Goal: Task Accomplishment & Management: Complete application form

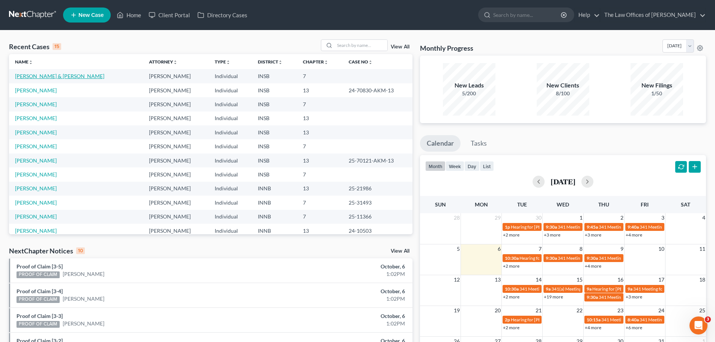
click at [47, 77] on link "[PERSON_NAME] & [PERSON_NAME]" at bounding box center [59, 76] width 89 height 6
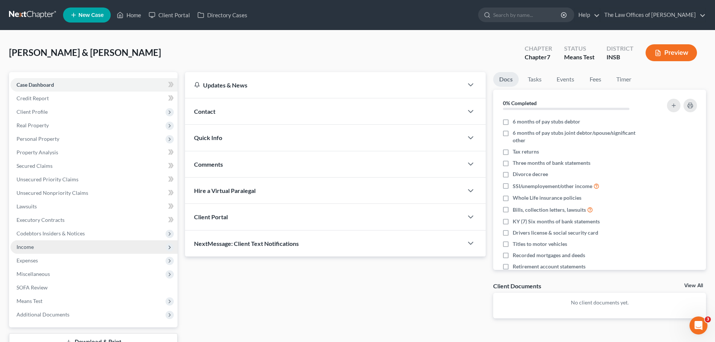
click at [56, 247] on span "Income" at bounding box center [94, 247] width 167 height 14
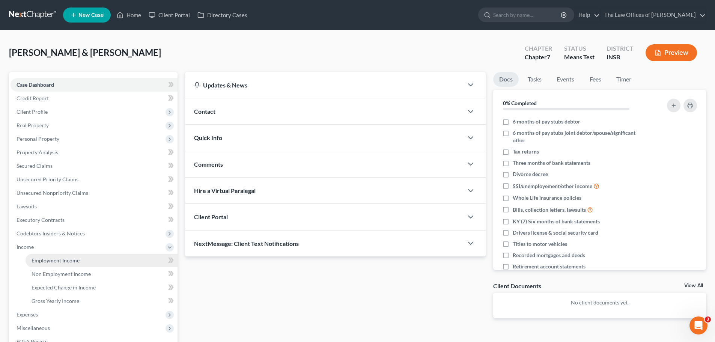
click at [59, 260] on span "Employment Income" at bounding box center [56, 260] width 48 height 6
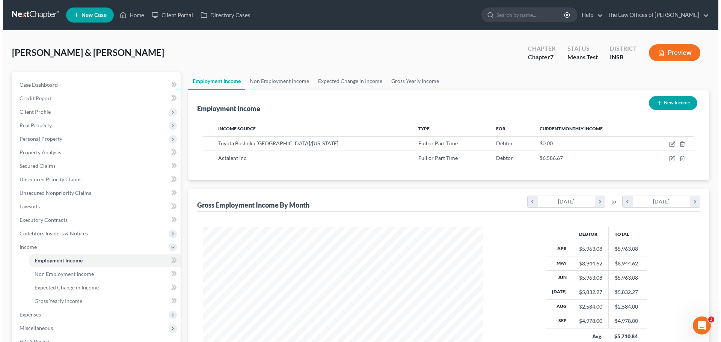
scroll to position [140, 295]
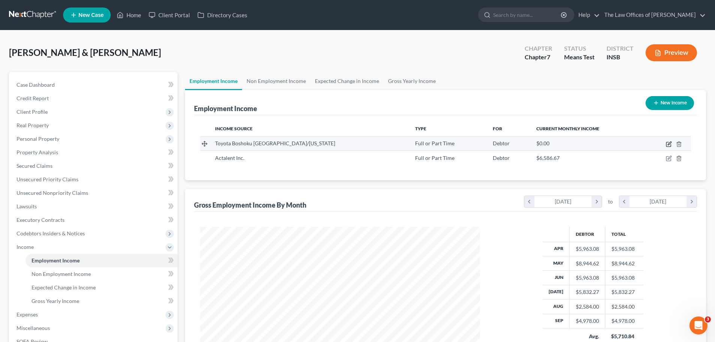
click at [670, 145] on icon "button" at bounding box center [669, 144] width 6 height 6
select select "0"
select select "15"
select select "2"
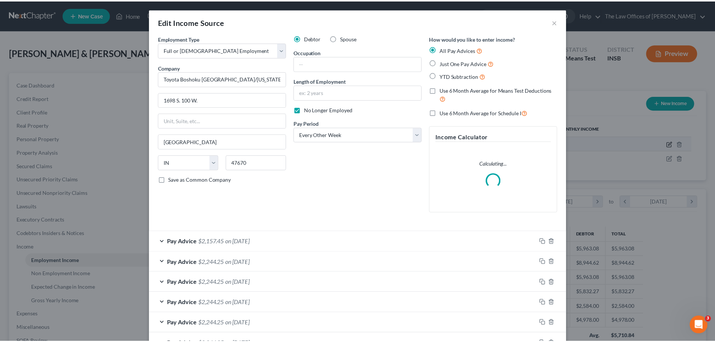
scroll to position [141, 298]
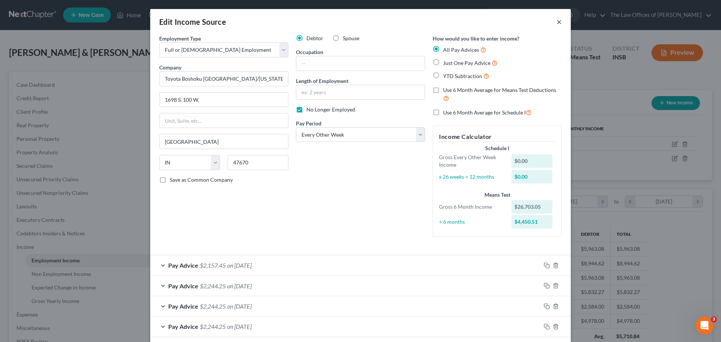
drag, startPoint x: 558, startPoint y: 22, endPoint x: 561, endPoint y: 63, distance: 40.7
click at [557, 22] on button "×" at bounding box center [559, 21] width 5 height 9
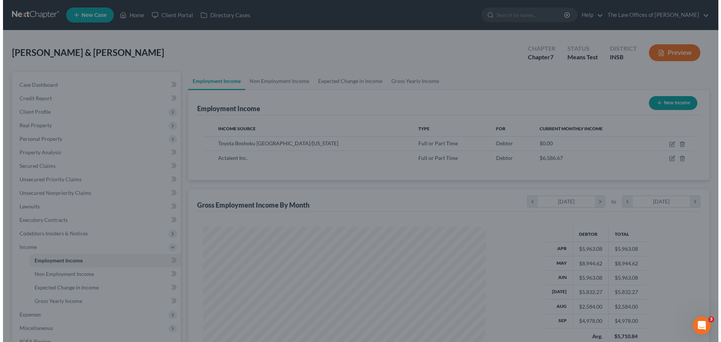
scroll to position [375415, 375260]
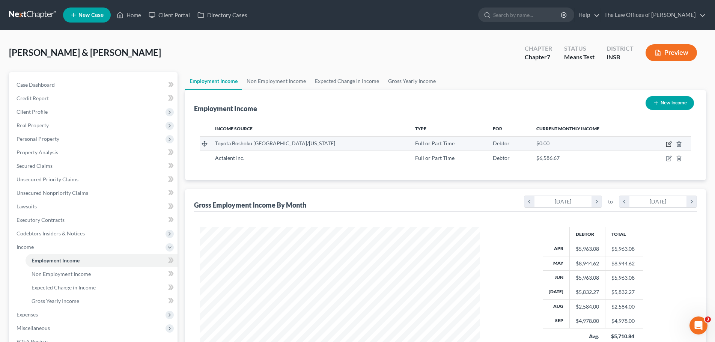
click at [670, 145] on icon "button" at bounding box center [669, 144] width 6 height 6
select select "0"
select select "15"
select select "2"
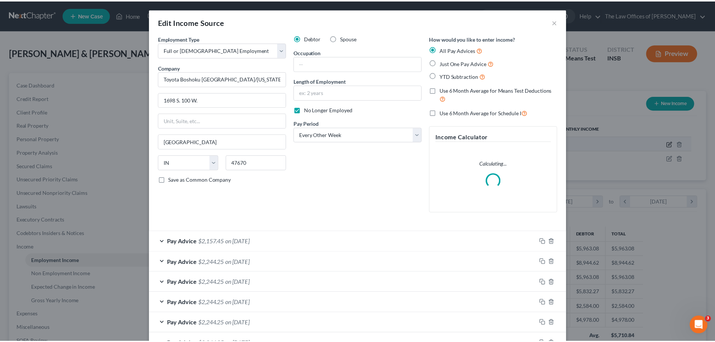
scroll to position [141, 298]
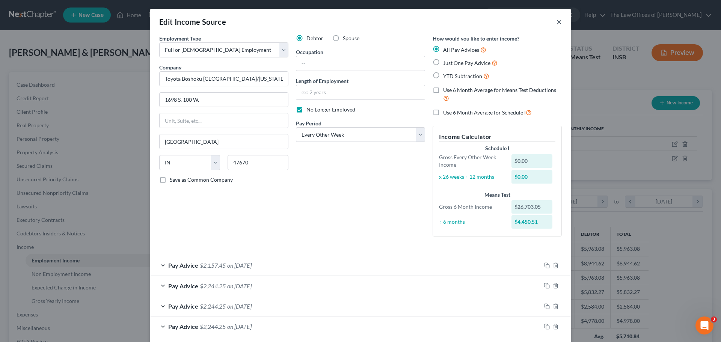
click at [557, 21] on button "×" at bounding box center [559, 21] width 5 height 9
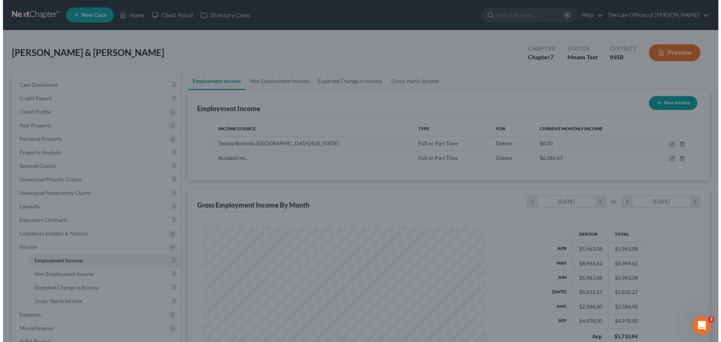
scroll to position [375415, 375260]
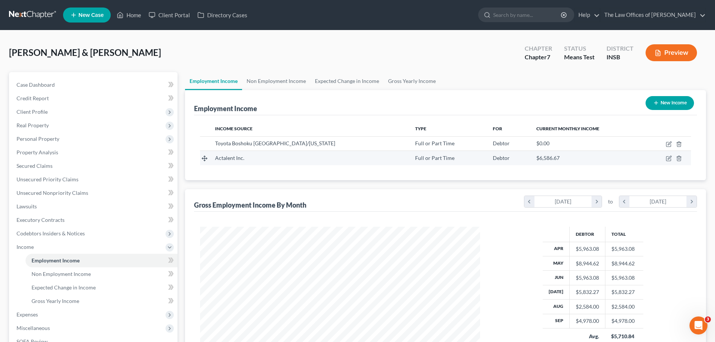
click at [537, 161] on div "$6,586.67" at bounding box center [587, 158] width 101 height 8
click at [672, 158] on icon "button" at bounding box center [669, 158] width 6 height 6
select select "0"
select select "21"
select select "3"
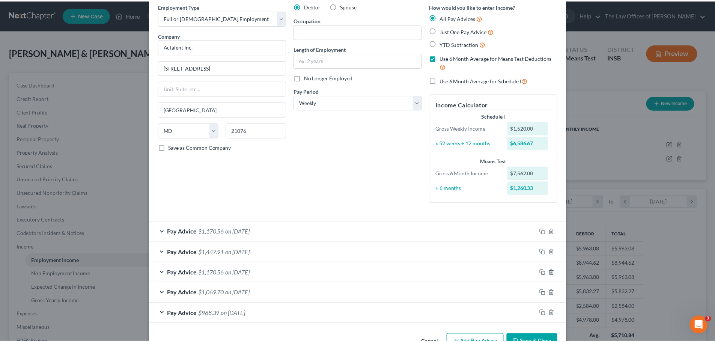
scroll to position [0, 0]
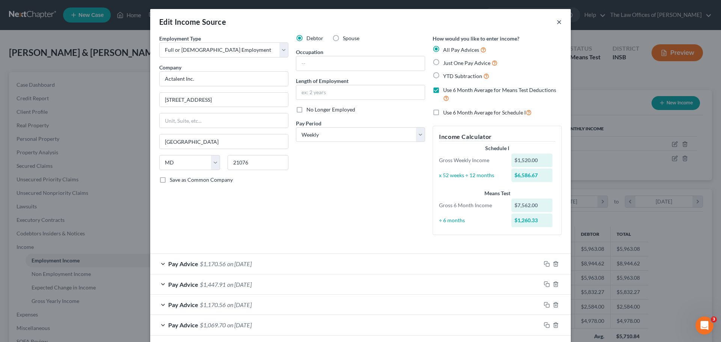
click at [557, 23] on button "×" at bounding box center [559, 21] width 5 height 9
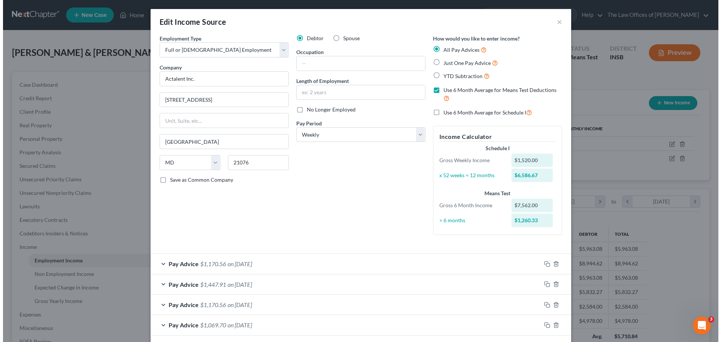
scroll to position [375415, 375260]
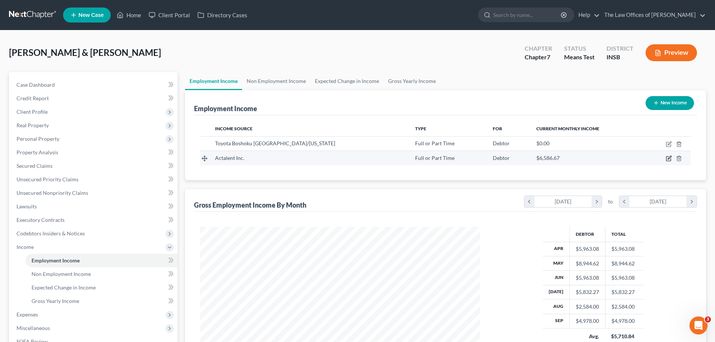
click at [669, 158] on icon "button" at bounding box center [669, 157] width 3 height 3
select select "0"
select select "21"
select select "3"
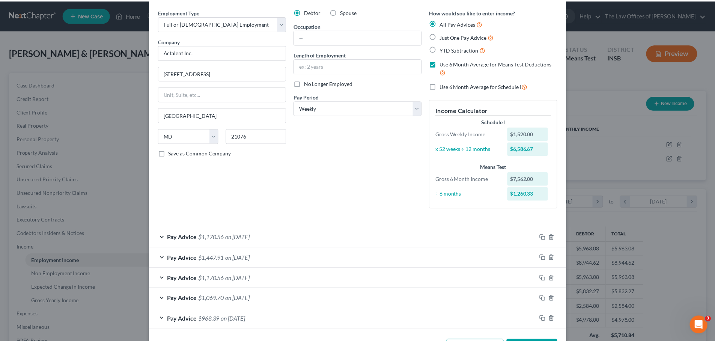
scroll to position [0, 0]
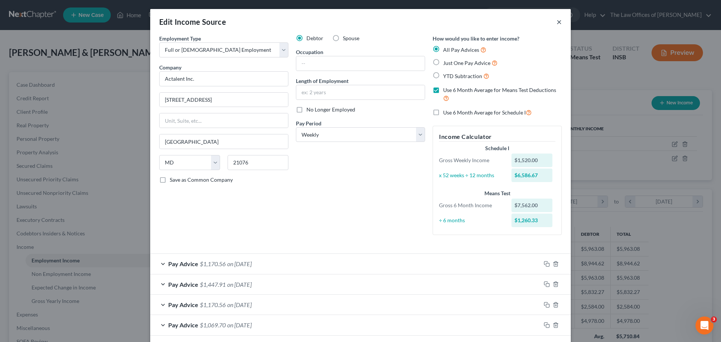
drag, startPoint x: 555, startPoint y: 23, endPoint x: 590, endPoint y: 27, distance: 35.6
click at [557, 23] on button "×" at bounding box center [559, 21] width 5 height 9
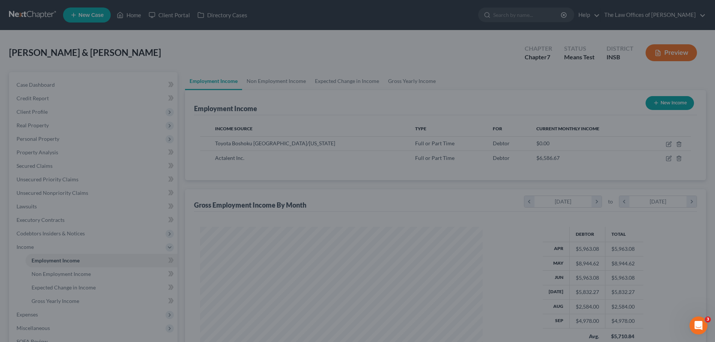
scroll to position [140, 295]
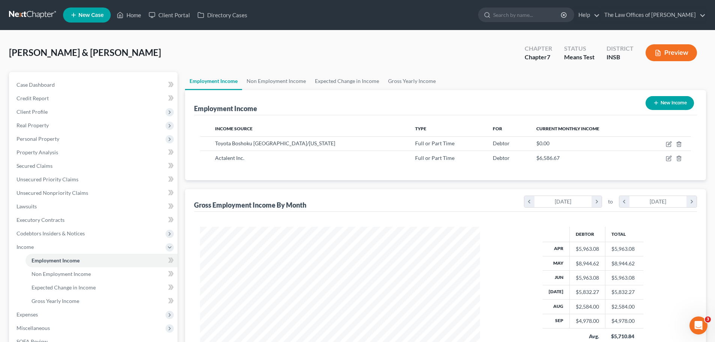
click at [679, 104] on button "New Income" at bounding box center [670, 103] width 48 height 14
select select "0"
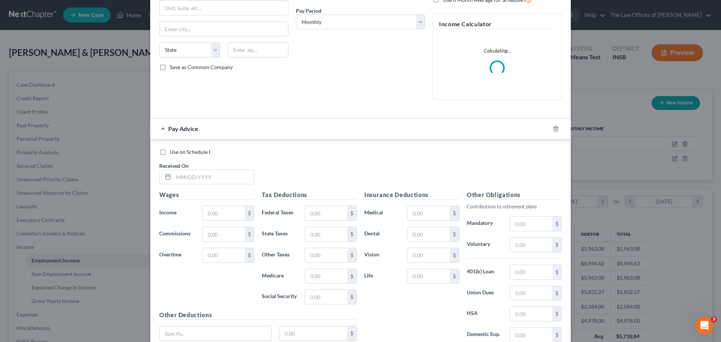
scroll to position [177, 0]
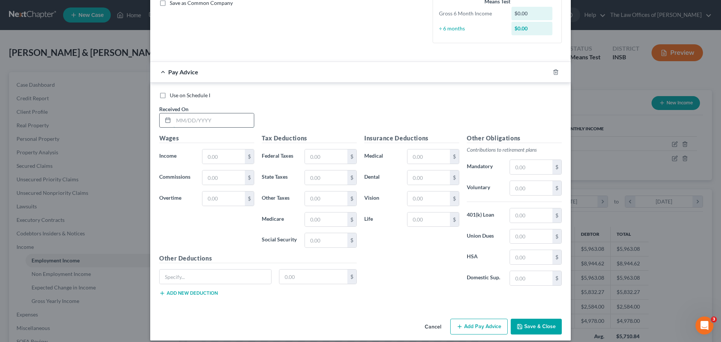
click at [183, 123] on input "text" at bounding box center [214, 120] width 80 height 14
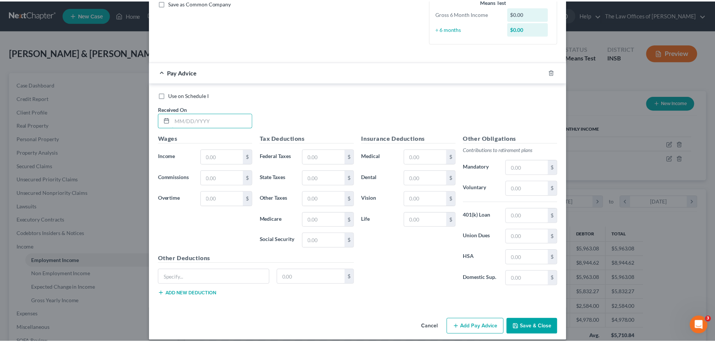
scroll to position [0, 0]
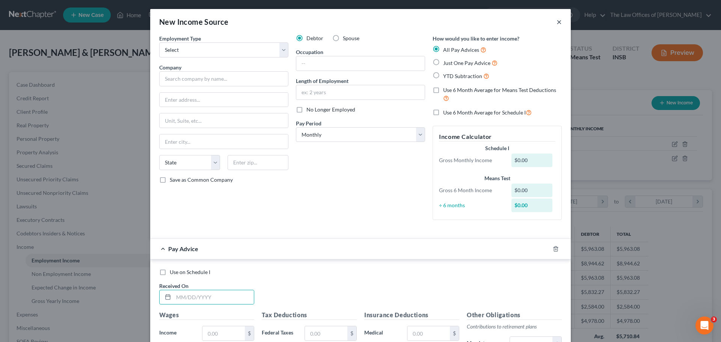
click at [558, 21] on button "×" at bounding box center [559, 21] width 5 height 9
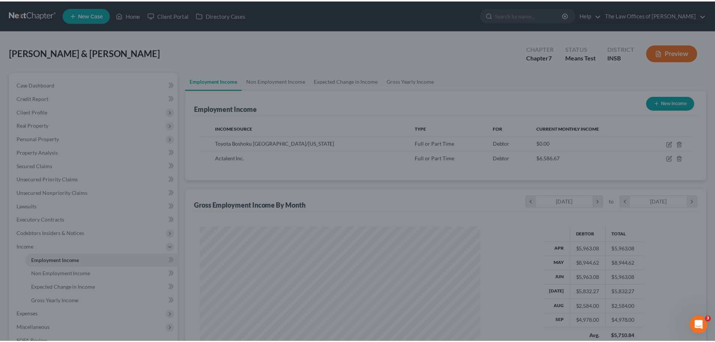
scroll to position [375415, 375260]
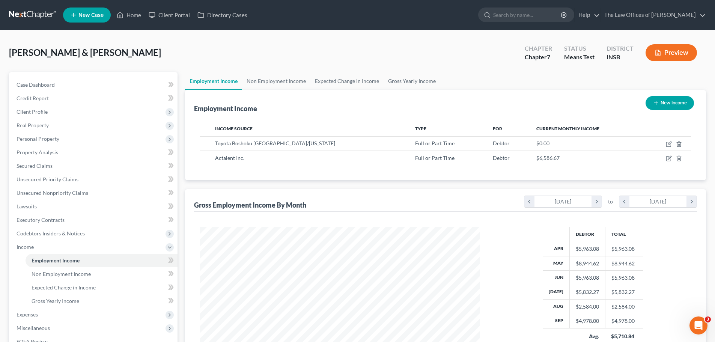
click at [667, 103] on button "New Income" at bounding box center [670, 103] width 48 height 14
select select "0"
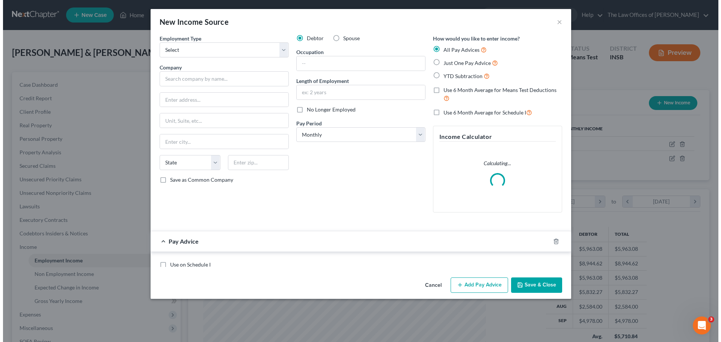
scroll to position [141, 298]
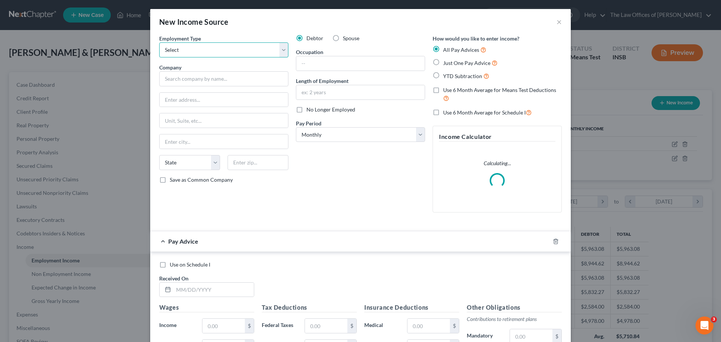
click at [200, 56] on select "Select Full or [DEMOGRAPHIC_DATA] Employment Self Employment" at bounding box center [223, 49] width 129 height 15
select select "0"
click at [159, 42] on select "Select Full or [DEMOGRAPHIC_DATA] Employment Self Employment" at bounding box center [223, 49] width 129 height 15
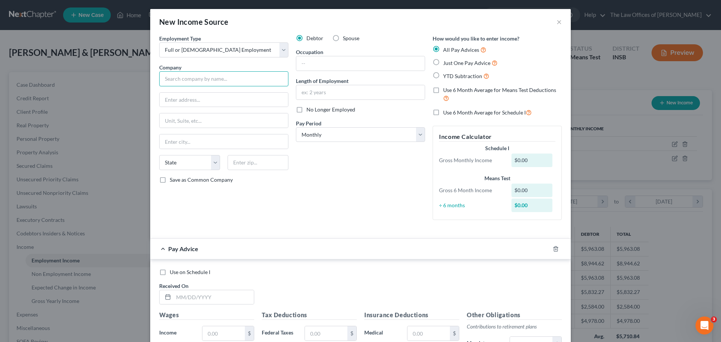
click at [196, 80] on input "text" at bounding box center [223, 78] width 129 height 15
click at [218, 79] on input "[GEOGRAPHIC_DATA], INc." at bounding box center [223, 78] width 129 height 15
type input "Deaconess Hospital, Inc."
click at [244, 103] on input "text" at bounding box center [224, 100] width 128 height 14
type input "[STREET_ADDRESS][PERSON_NAME]"
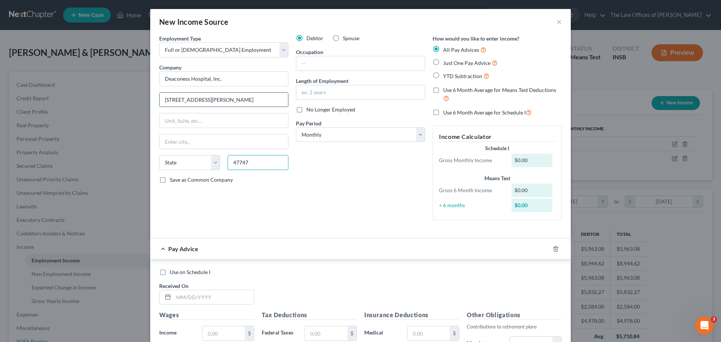
type input "47747"
type input "[GEOGRAPHIC_DATA]"
select select "15"
click at [340, 141] on select "Select Monthly Twice Monthly Every Other Week Weekly" at bounding box center [360, 134] width 129 height 15
select select "2"
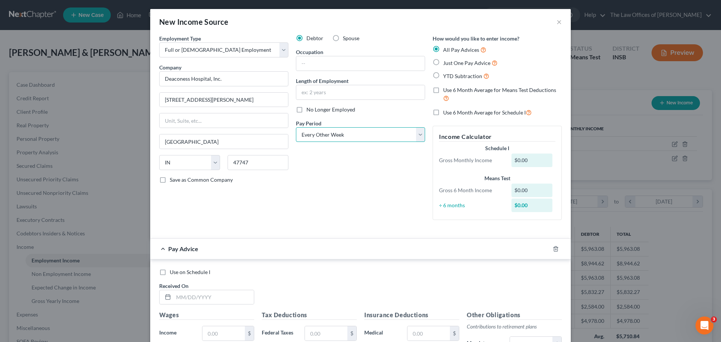
click at [296, 127] on select "Select Monthly Twice Monthly Every Other Week Weekly" at bounding box center [360, 134] width 129 height 15
click at [443, 90] on label "Use 6 Month Average for Means Test Deductions" at bounding box center [502, 94] width 119 height 16
click at [446, 90] on input "Use 6 Month Average for Means Test Deductions" at bounding box center [448, 88] width 5 height 5
checkbox input "true"
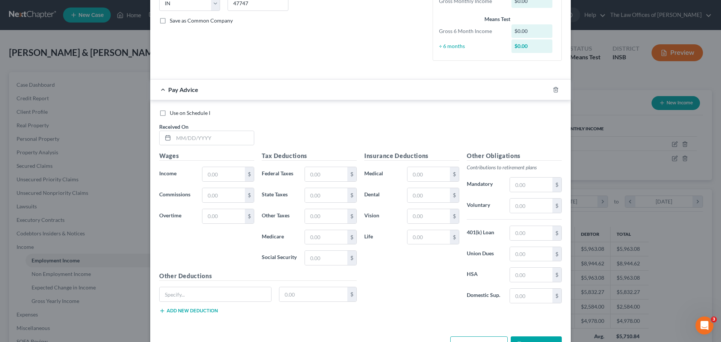
scroll to position [184, 0]
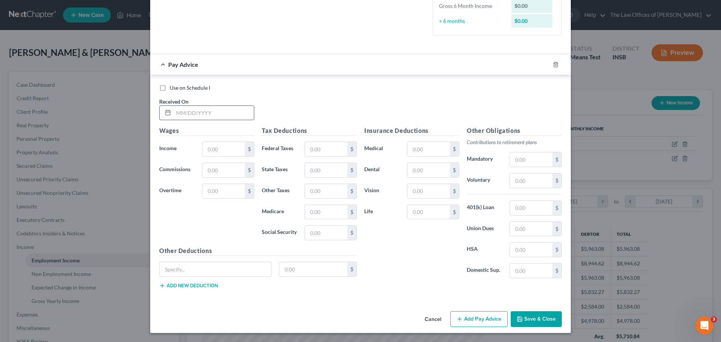
drag, startPoint x: 177, startPoint y: 111, endPoint x: 209, endPoint y: 119, distance: 32.5
click at [177, 111] on input "text" at bounding box center [214, 113] width 80 height 14
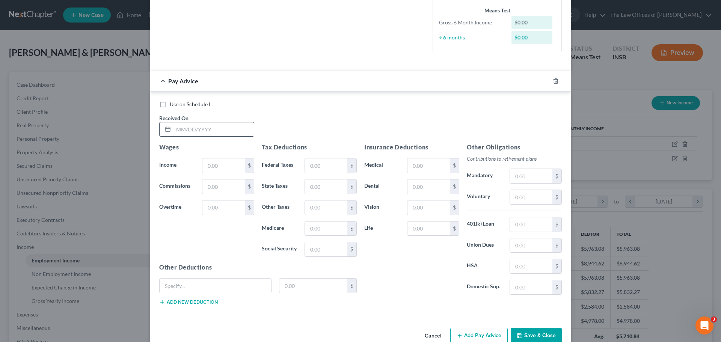
click at [174, 125] on input "text" at bounding box center [214, 129] width 80 height 14
type input "[DATE]"
click at [235, 167] on input "text" at bounding box center [223, 165] width 42 height 14
click at [204, 164] on input "text" at bounding box center [223, 165] width 42 height 14
type input "1,557.81"
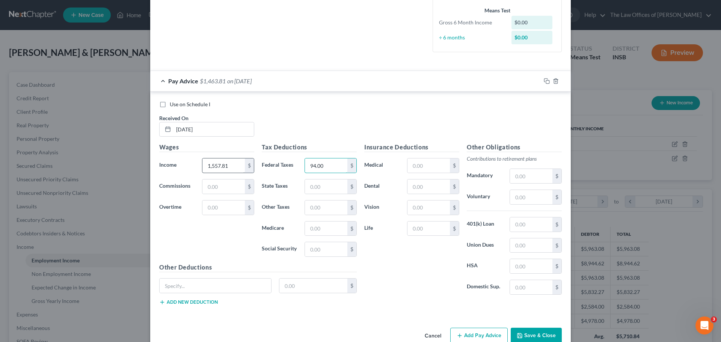
type input "94.00"
type input "41.95"
click at [336, 208] on input "text" at bounding box center [326, 208] width 42 height 14
type input "31.85"
type input "22.19"
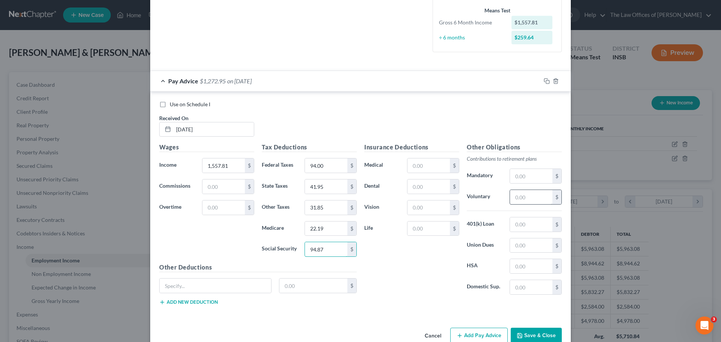
type input "94.87"
click at [539, 196] on input "text" at bounding box center [531, 197] width 42 height 14
type input "93.47"
drag, startPoint x: 429, startPoint y: 161, endPoint x: 431, endPoint y: 170, distance: 8.8
click at [430, 161] on input "text" at bounding box center [428, 165] width 42 height 14
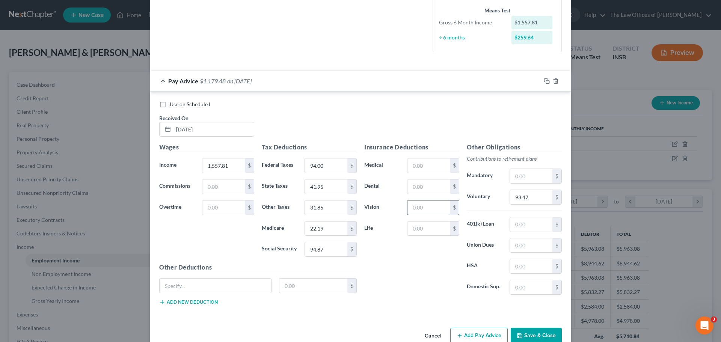
click at [412, 210] on input "text" at bounding box center [428, 208] width 42 height 14
type input "2.66"
click at [418, 226] on input "text" at bounding box center [428, 229] width 42 height 14
type input "0.82"
click at [172, 287] on input "text" at bounding box center [216, 286] width 112 height 14
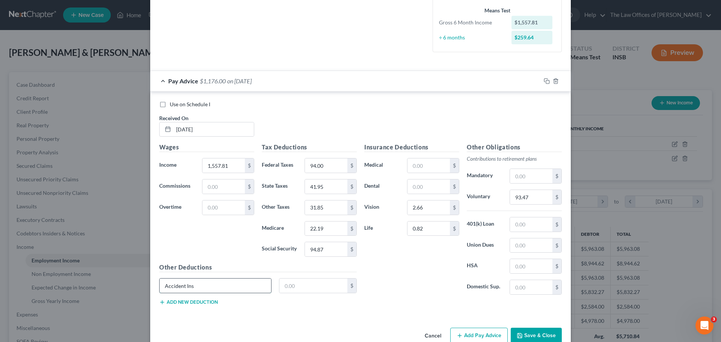
type input "Accident Ins"
type input "2.98"
click at [530, 261] on input "text" at bounding box center [531, 266] width 42 height 14
type input "25.00"
click at [182, 301] on button "Add new deduction" at bounding box center [188, 302] width 59 height 6
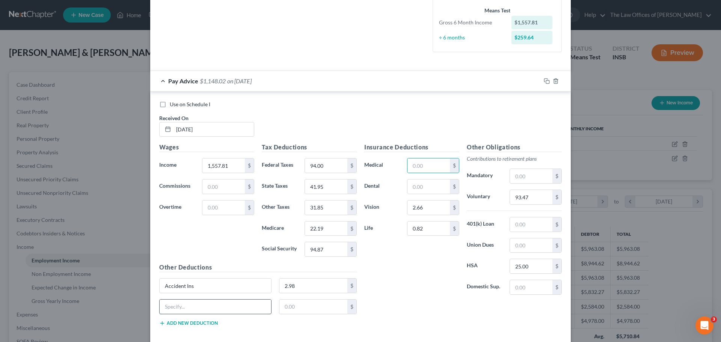
click at [261, 304] on input "text" at bounding box center [216, 307] width 112 height 14
type input "STD"
click at [306, 308] on input "text" at bounding box center [313, 307] width 68 height 14
type input "4.10"
click at [531, 173] on input "text" at bounding box center [531, 176] width 42 height 14
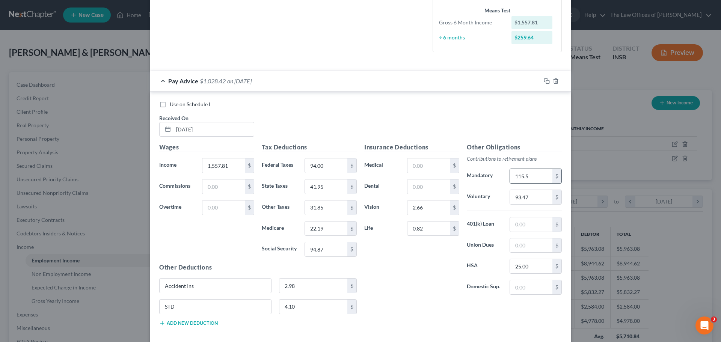
type input "115.52"
drag, startPoint x: 534, startPoint y: 178, endPoint x: 420, endPoint y: 172, distance: 114.3
click at [420, 172] on div "Insurance Deductions Medical $ Dental $ Vision 2.66 $ Life 0.82 $ Other Obligat…" at bounding box center [463, 222] width 205 height 158
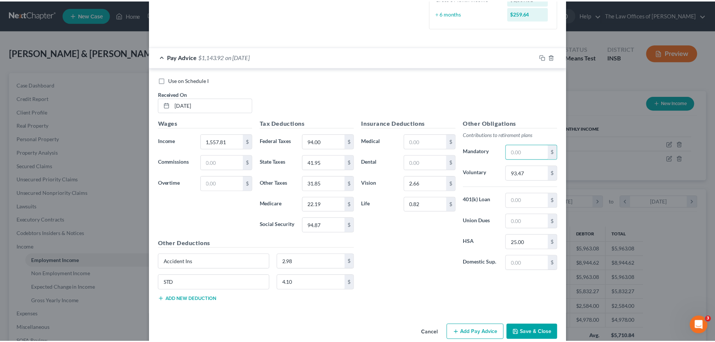
scroll to position [222, 0]
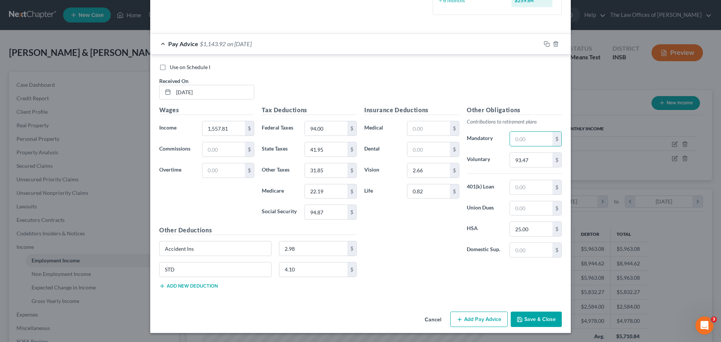
click at [529, 316] on button "Save & Close" at bounding box center [536, 320] width 51 height 16
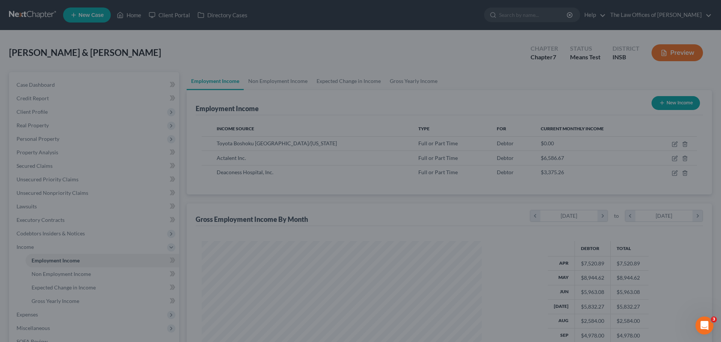
scroll to position [375415, 375260]
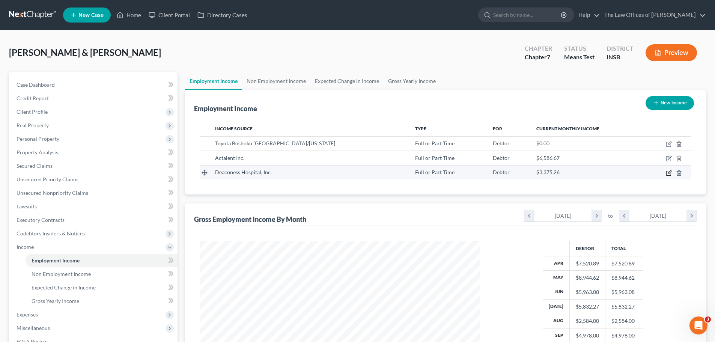
click at [668, 173] on icon "button" at bounding box center [669, 172] width 3 height 3
select select "0"
select select "15"
select select "2"
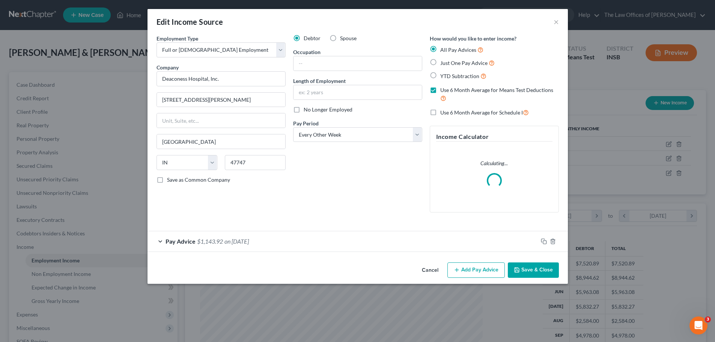
scroll to position [141, 298]
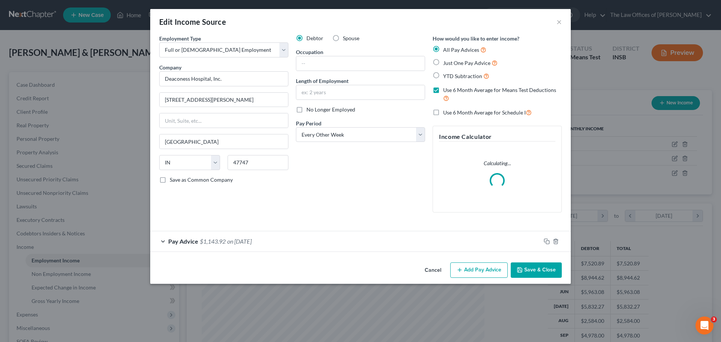
click at [343, 39] on label "Spouse" at bounding box center [351, 39] width 17 height 8
click at [346, 39] on input "Spouse" at bounding box center [348, 37] width 5 height 5
radio input "true"
click at [539, 269] on button "Save & Close" at bounding box center [536, 271] width 51 height 16
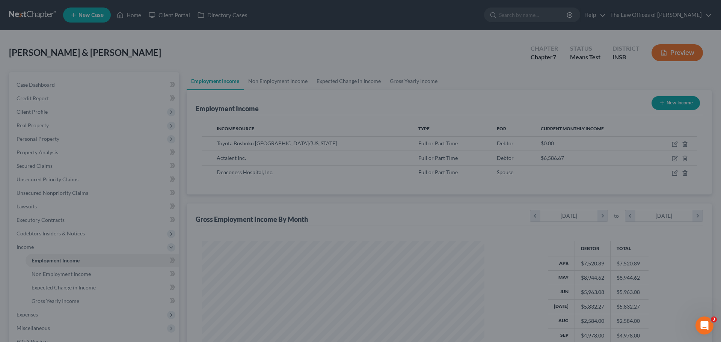
scroll to position [375415, 375260]
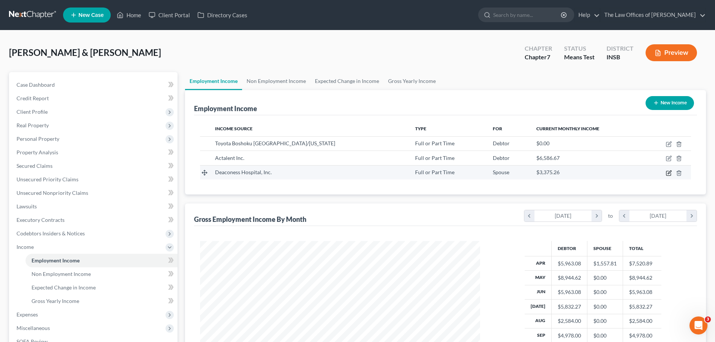
click at [668, 174] on icon "button" at bounding box center [669, 173] width 6 height 6
select select "0"
select select "15"
select select "2"
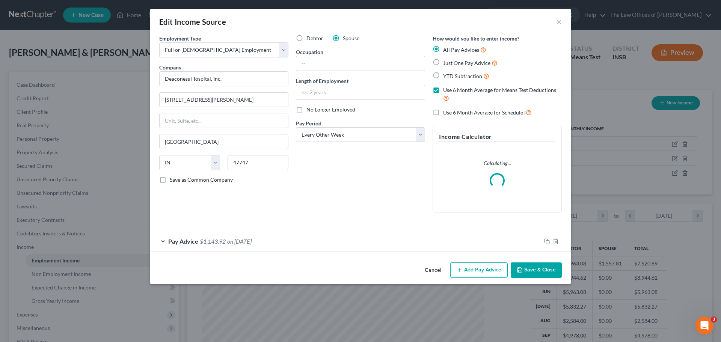
scroll to position [141, 298]
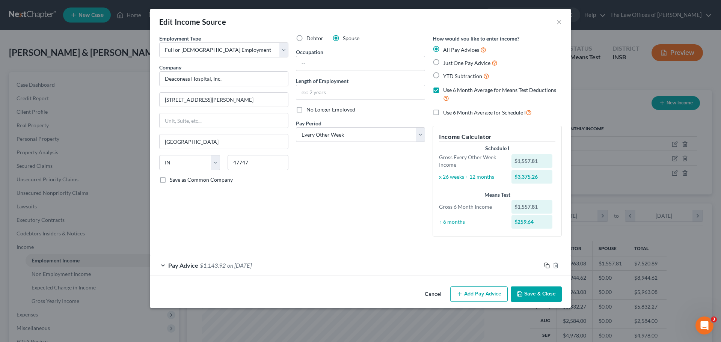
click at [546, 267] on icon "button" at bounding box center [547, 266] width 6 height 6
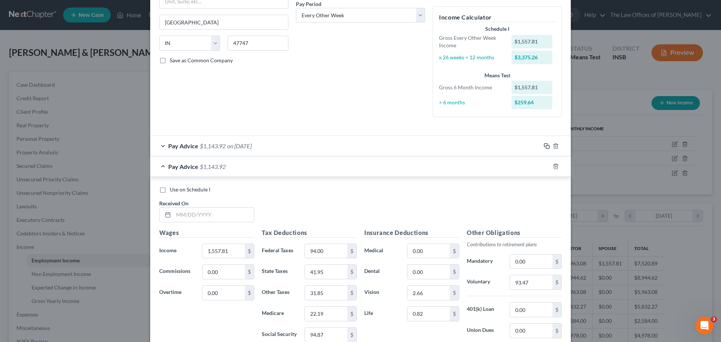
scroll to position [225, 0]
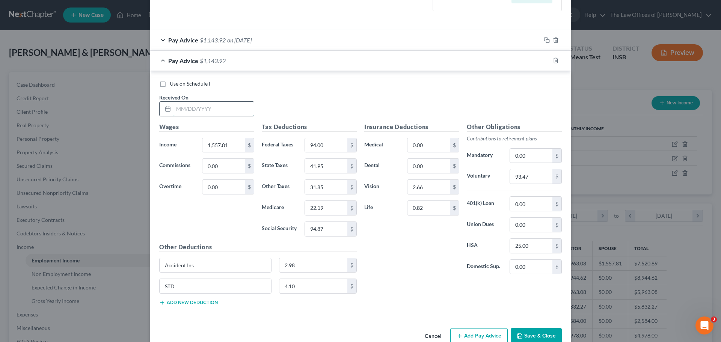
click at [180, 112] on input "text" at bounding box center [214, 109] width 80 height 14
type input "[DATE]"
click at [232, 143] on input "1,557.81" at bounding box center [223, 145] width 42 height 14
click at [226, 148] on input "1,557.81" at bounding box center [223, 145] width 42 height 14
drag, startPoint x: 233, startPoint y: 145, endPoint x: 132, endPoint y: 134, distance: 101.2
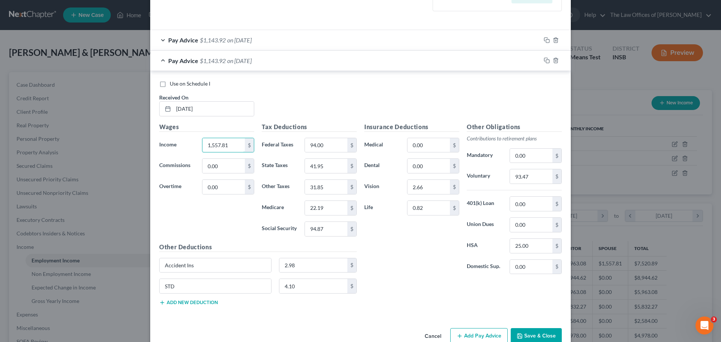
click at [132, 134] on div "Edit Income Source × Employment Type * Select Full or [DEMOGRAPHIC_DATA] Employ…" at bounding box center [360, 171] width 721 height 342
type input "85.91"
type input "0"
type input "0.44"
type input "0.88"
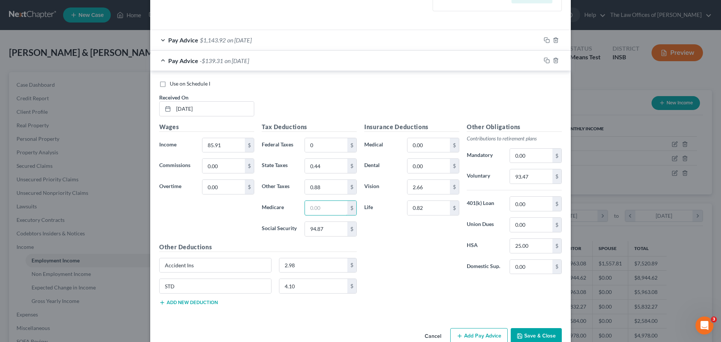
type input "1"
type input "0.71"
click at [323, 191] on input "0.88" at bounding box center [326, 187] width 42 height 14
type input "0.71"
type input "0.84"
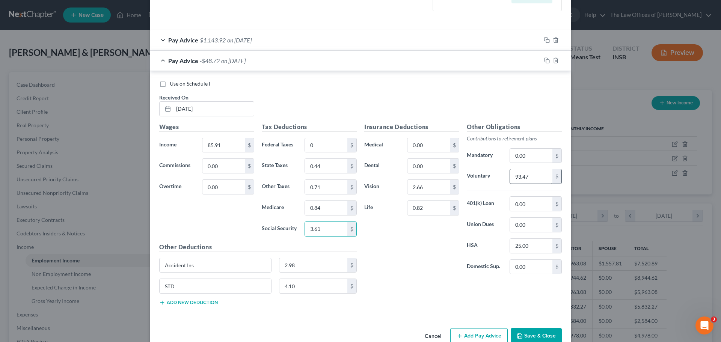
type input "3.61"
click at [528, 174] on input "93.47" at bounding box center [531, 176] width 42 height 14
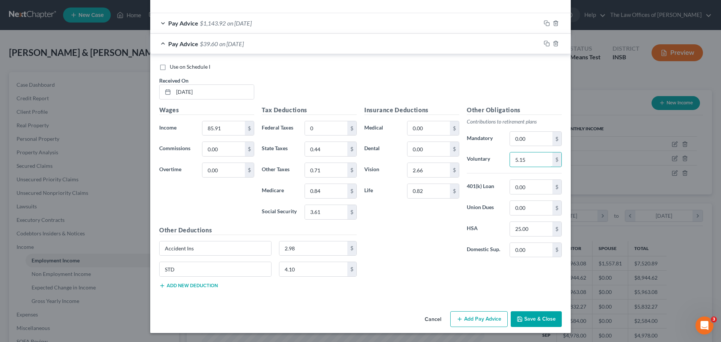
type input "5.15"
click at [545, 42] on icon "button" at bounding box center [547, 44] width 6 height 6
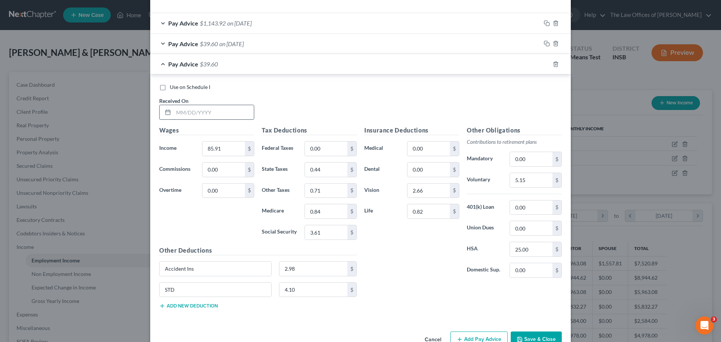
click at [180, 110] on input "text" at bounding box center [214, 112] width 80 height 14
type input "[DATE]"
click at [232, 149] on input "85.91" at bounding box center [223, 149] width 42 height 14
drag, startPoint x: 232, startPoint y: 149, endPoint x: 171, endPoint y: 149, distance: 60.5
click at [171, 149] on div "Income * 85.91 $" at bounding box center [206, 148] width 103 height 15
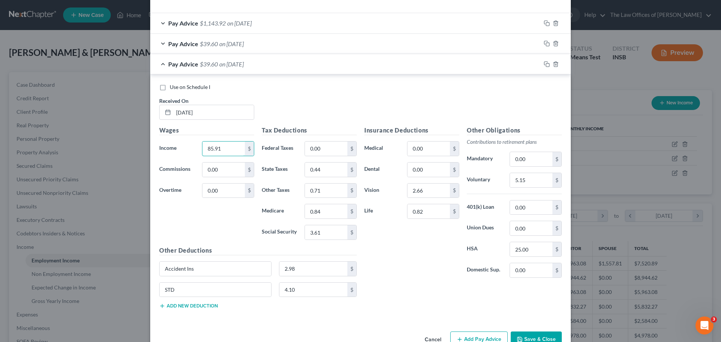
drag, startPoint x: 223, startPoint y: 149, endPoint x: 183, endPoint y: 151, distance: 40.2
click at [183, 151] on div "Income * 85.91 $" at bounding box center [206, 148] width 103 height 15
type input "1,636.50"
type input "102.87"
type input "44.17"
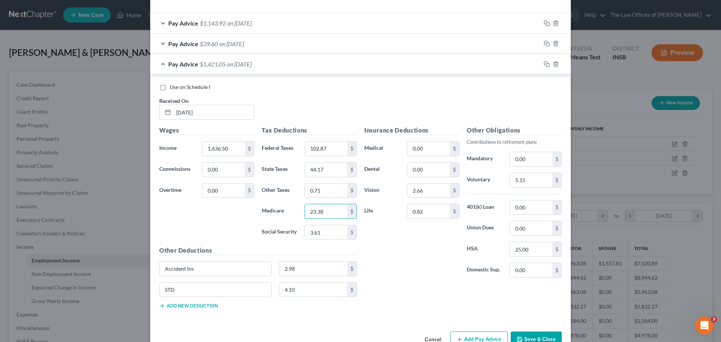
type input "23.38"
type input "99.75"
click at [330, 190] on input "0.71" at bounding box center [326, 191] width 42 height 14
click at [332, 193] on input "0.71" at bounding box center [326, 191] width 42 height 14
drag, startPoint x: 333, startPoint y: 192, endPoint x: 286, endPoint y: 192, distance: 46.9
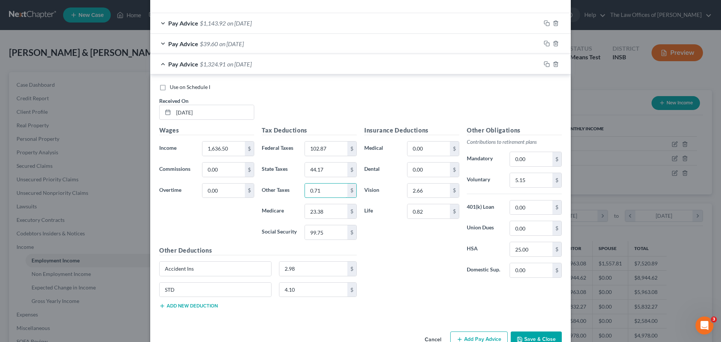
click at [286, 192] on div "Other Taxes 0.71 $" at bounding box center [309, 190] width 103 height 15
type input "33.51"
click at [538, 181] on input "5.15" at bounding box center [531, 180] width 42 height 14
type input "98.19"
click at [335, 166] on input "44.17" at bounding box center [326, 170] width 42 height 14
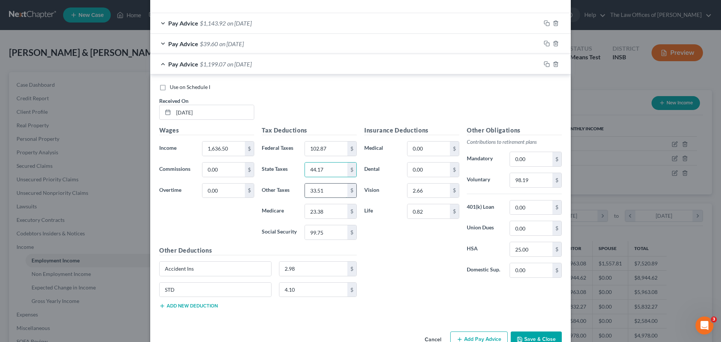
click at [334, 189] on input "33.51" at bounding box center [326, 191] width 42 height 14
click at [330, 213] on input "23.38" at bounding box center [326, 211] width 42 height 14
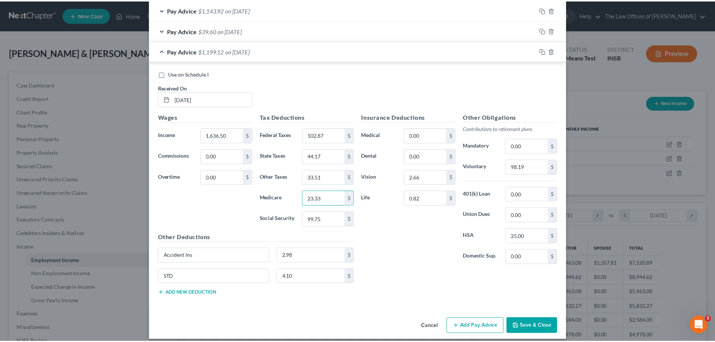
scroll to position [263, 0]
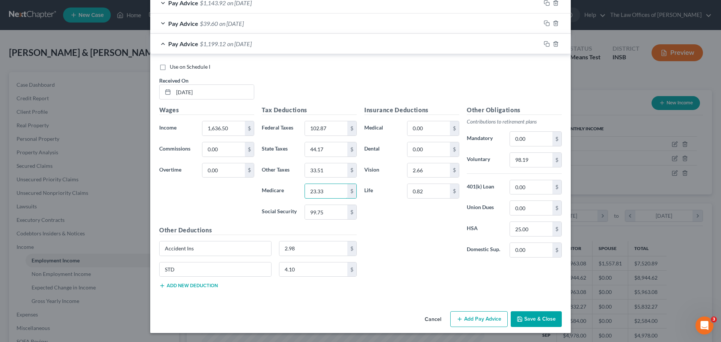
type input "23.33"
click at [540, 321] on button "Save & Close" at bounding box center [536, 319] width 51 height 16
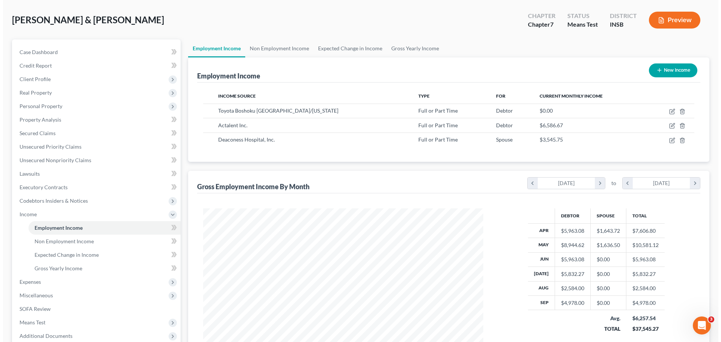
scroll to position [111, 0]
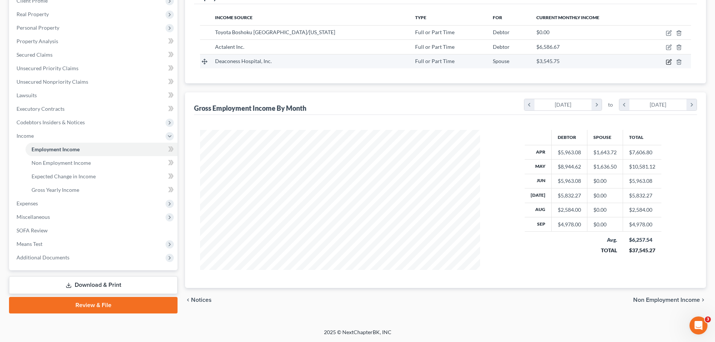
click at [671, 64] on icon "button" at bounding box center [669, 62] width 5 height 5
select select "0"
select select "15"
select select "2"
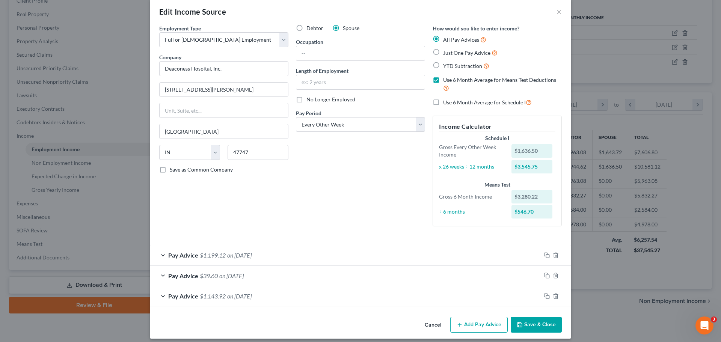
scroll to position [16, 0]
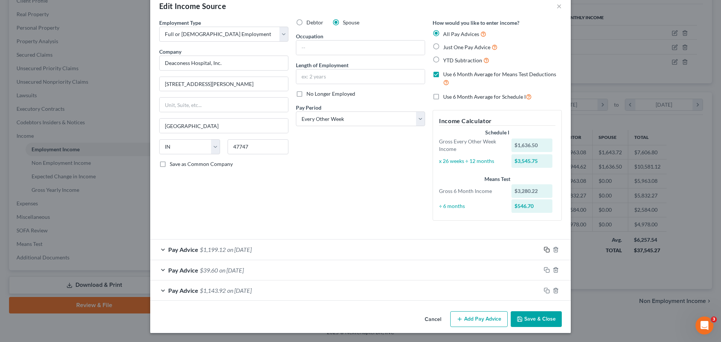
click at [544, 250] on icon "button" at bounding box center [547, 250] width 6 height 6
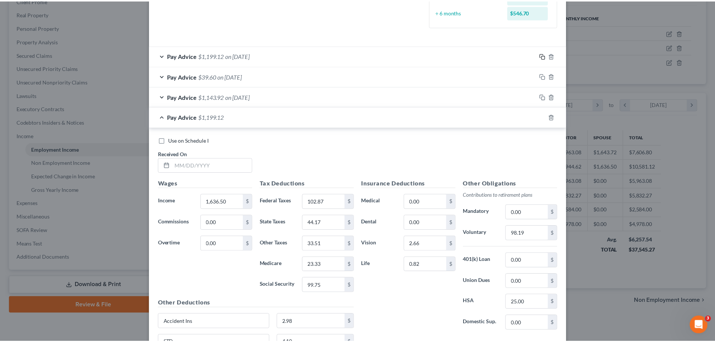
scroll to position [279, 0]
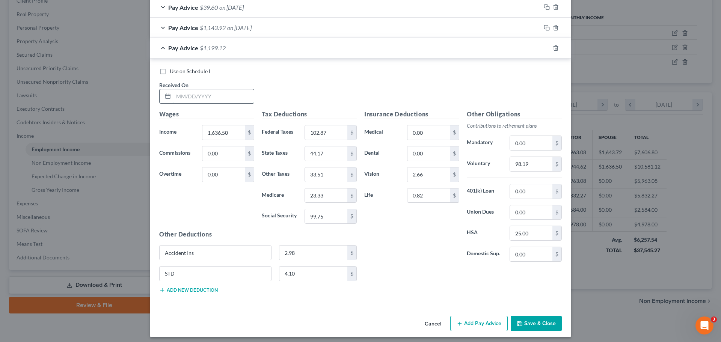
click at [179, 99] on input "text" at bounding box center [214, 96] width 80 height 14
type input "[DATE]"
click at [225, 131] on input "1,636.50" at bounding box center [223, 132] width 42 height 14
click at [231, 134] on input "1,636.50" at bounding box center [223, 132] width 42 height 14
drag, startPoint x: 233, startPoint y: 133, endPoint x: 157, endPoint y: 135, distance: 75.5
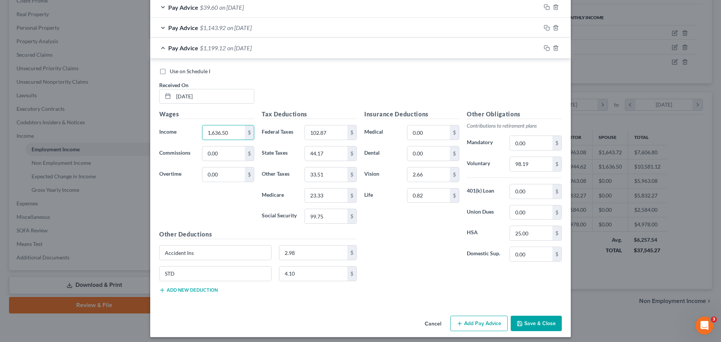
click at [157, 134] on div "Income * 1,636.50 $" at bounding box center [206, 132] width 103 height 15
type input "1,170.46"
click at [326, 132] on input "102.87" at bounding box center [326, 132] width 42 height 14
type input "50.30"
type input "31.02"
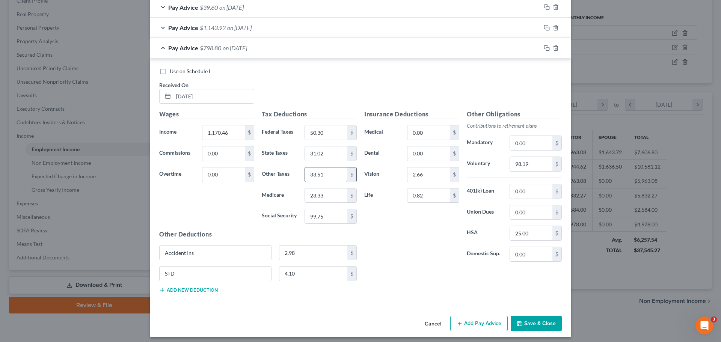
click at [329, 176] on input "33.51" at bounding box center [326, 174] width 42 height 14
drag, startPoint x: 329, startPoint y: 176, endPoint x: 279, endPoint y: 183, distance: 49.7
click at [277, 183] on div "Tax Deductions Federal Taxes 50.30 $ State Taxes 31.02 $ Other Taxes 33.51 $ Me…" at bounding box center [309, 170] width 103 height 120
type input "23.66"
type input "16.57"
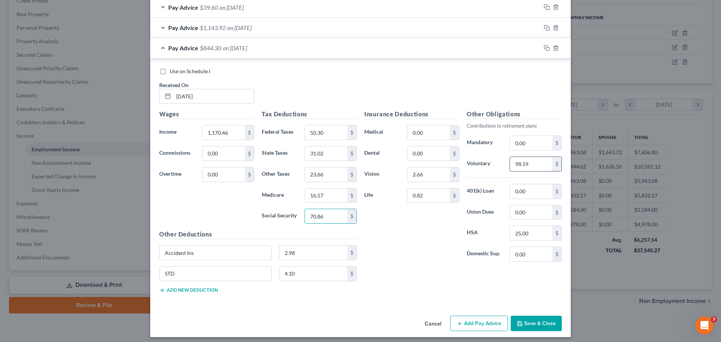
type input "70.86"
click at [528, 160] on input "98.19" at bounding box center [531, 164] width 42 height 14
type input "70.23"
click at [533, 320] on button "Save & Close" at bounding box center [536, 324] width 51 height 16
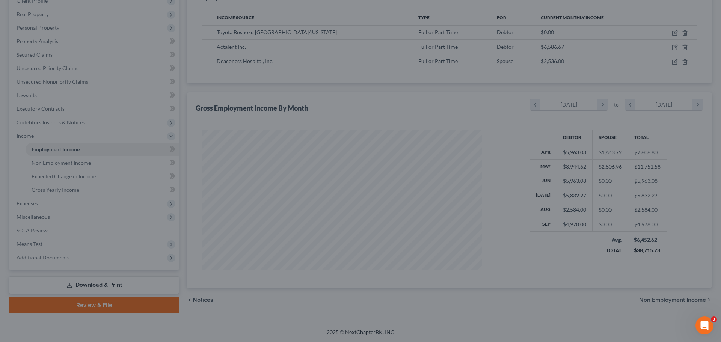
scroll to position [375415, 375260]
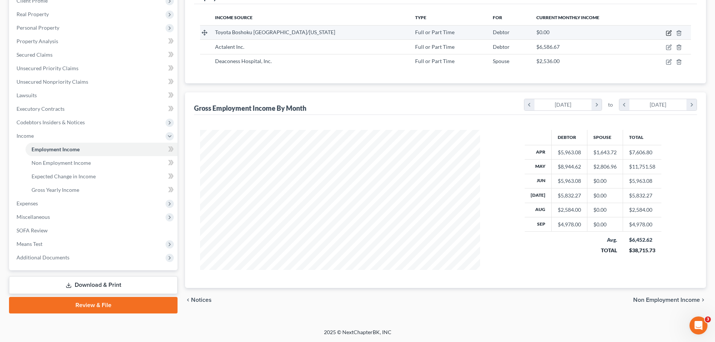
click at [671, 33] on icon "button" at bounding box center [669, 33] width 5 height 5
select select "0"
select select "15"
select select "2"
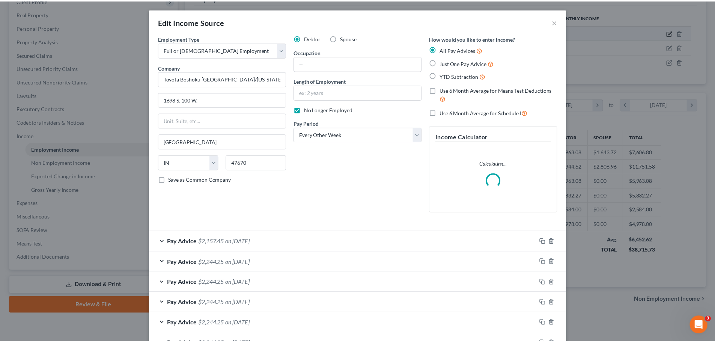
scroll to position [141, 298]
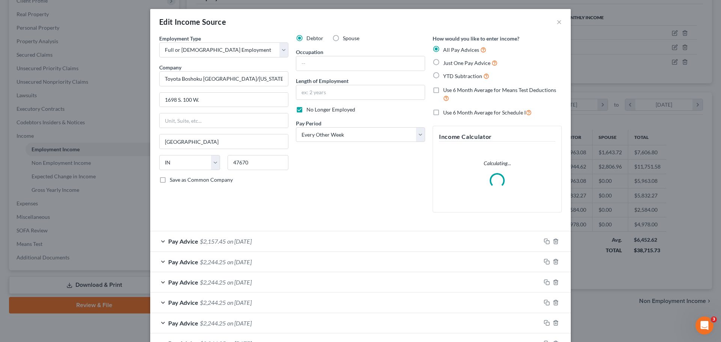
click at [562, 21] on div "Edit Income Source ×" at bounding box center [360, 22] width 421 height 26
click at [552, 23] on div "Edit Income Source ×" at bounding box center [360, 22] width 421 height 26
click at [557, 23] on button "×" at bounding box center [559, 21] width 5 height 9
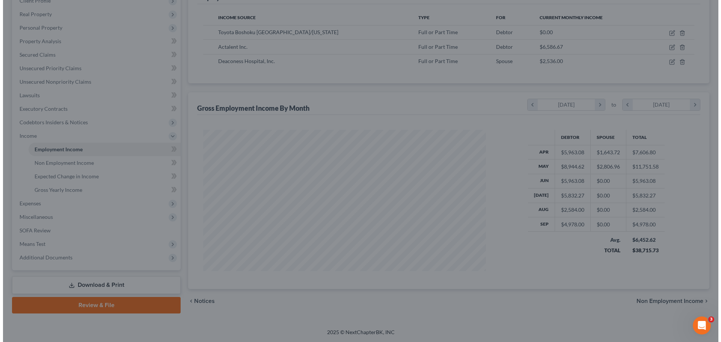
scroll to position [375415, 375260]
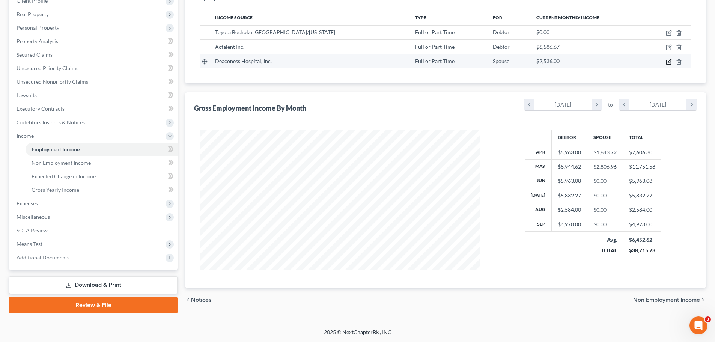
click at [670, 62] on icon "button" at bounding box center [669, 62] width 6 height 6
select select "0"
select select "15"
select select "2"
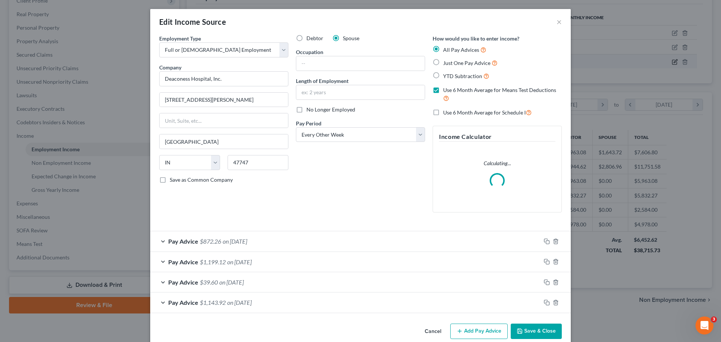
scroll to position [141, 298]
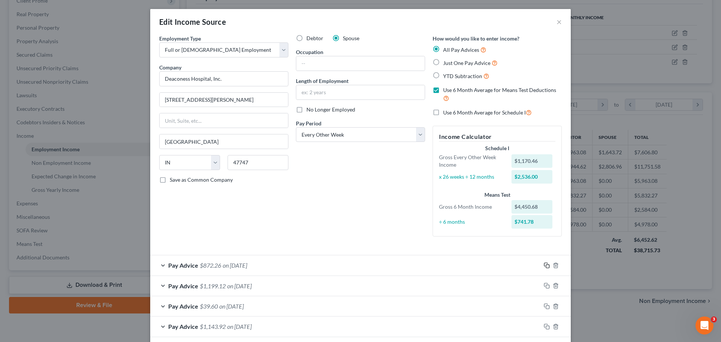
click at [545, 264] on icon "button" at bounding box center [547, 266] width 6 height 6
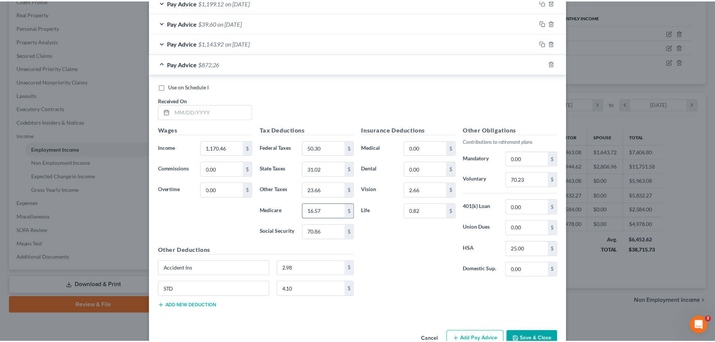
scroll to position [303, 0]
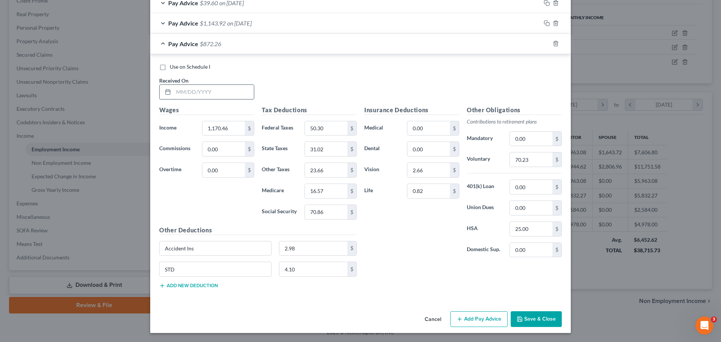
click at [181, 92] on input "text" at bounding box center [214, 92] width 80 height 14
type input "[DATE]"
click at [230, 129] on input "1,170.46" at bounding box center [223, 128] width 42 height 14
drag, startPoint x: 233, startPoint y: 129, endPoint x: 200, endPoint y: 130, distance: 33.5
click at [202, 130] on input "1,170.46" at bounding box center [223, 128] width 42 height 14
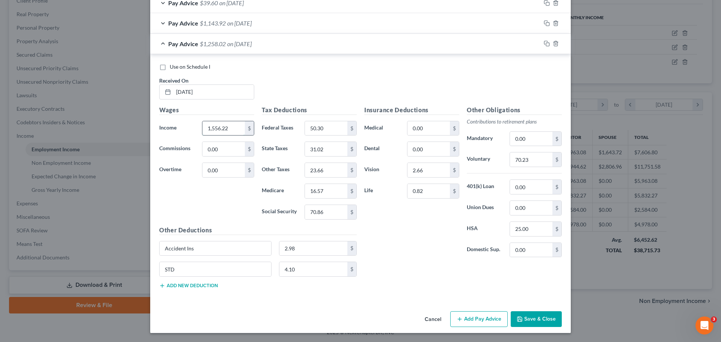
type input "1,556.22"
type input "93.82"
type input "41.90"
click at [330, 172] on input "17.46" at bounding box center [326, 170] width 42 height 14
type input "1"
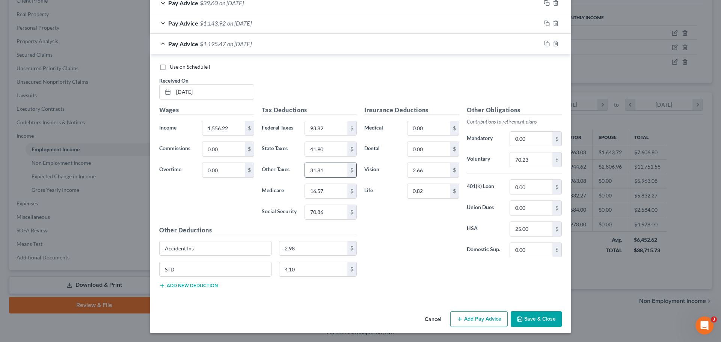
type input "31.81"
type input "22.17"
type input "94.77"
click at [544, 158] on input "70.23" at bounding box center [531, 159] width 42 height 14
type input "93.37"
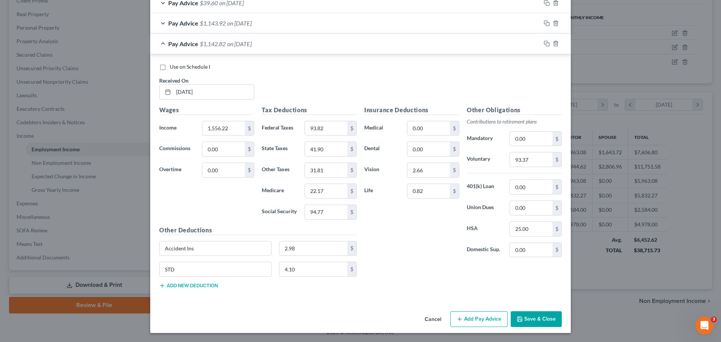
click at [541, 319] on button "Save & Close" at bounding box center [536, 319] width 51 height 16
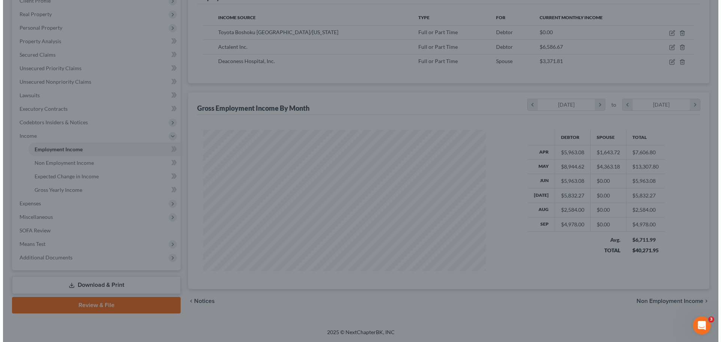
scroll to position [375415, 375260]
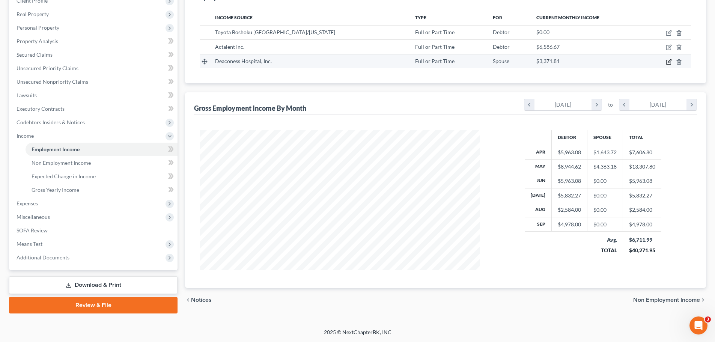
click at [669, 63] on icon "button" at bounding box center [669, 60] width 3 height 3
select select "0"
select select "15"
select select "2"
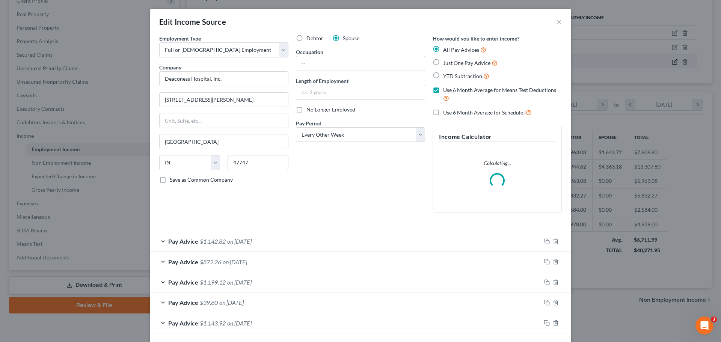
scroll to position [141, 298]
click at [545, 240] on icon "button" at bounding box center [547, 241] width 6 height 6
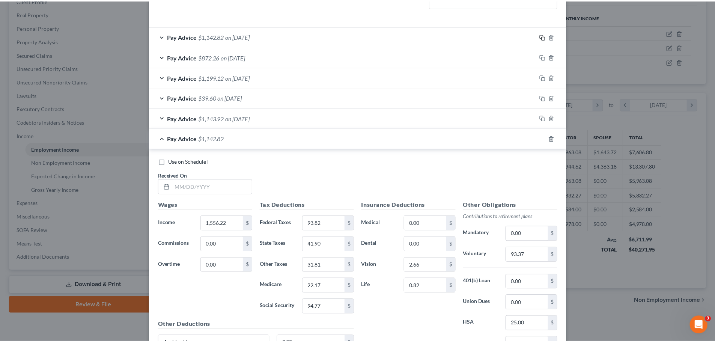
scroll to position [324, 0]
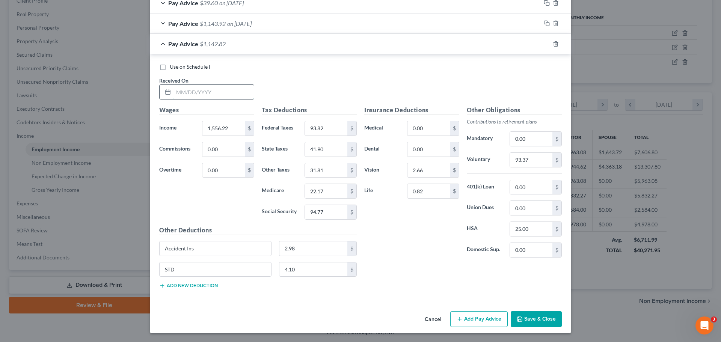
click at [175, 90] on input "text" at bounding box center [214, 92] width 80 height 14
type input "[DATE]"
click at [233, 132] on input "1,556.22" at bounding box center [223, 128] width 42 height 14
drag, startPoint x: 234, startPoint y: 130, endPoint x: 184, endPoint y: 128, distance: 49.6
click at [184, 128] on div "Income * 1,556.22 $" at bounding box center [206, 128] width 103 height 15
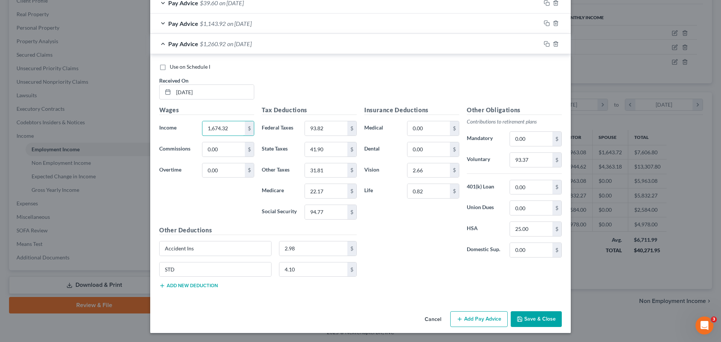
type input "1,674.32"
type input "107.14"
type input "45.23"
type input "23.87"
type input "102.09"
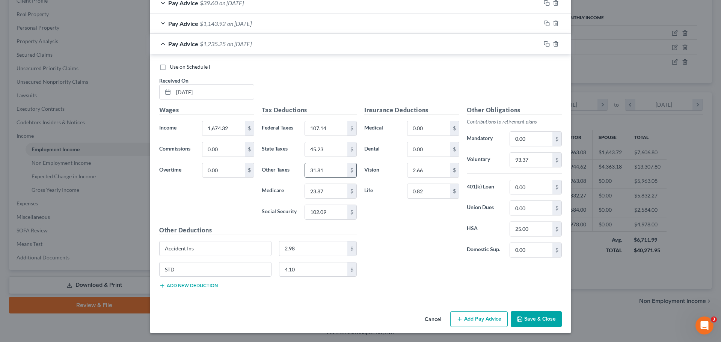
click at [326, 172] on input "31.81" at bounding box center [326, 170] width 42 height 14
type input "34.31"
click at [546, 164] on input "93.37" at bounding box center [531, 160] width 42 height 14
type input "100.46"
click at [533, 321] on button "Save & Close" at bounding box center [536, 319] width 51 height 16
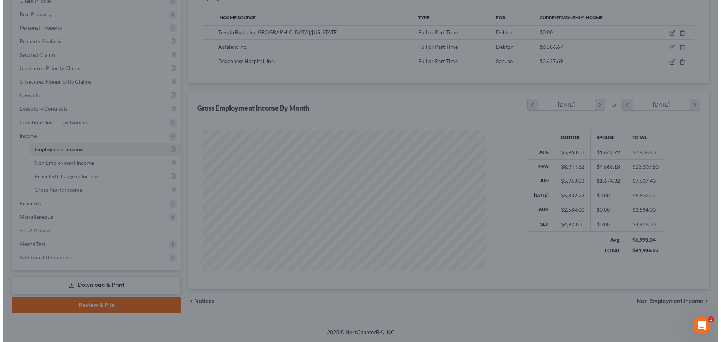
scroll to position [375415, 375260]
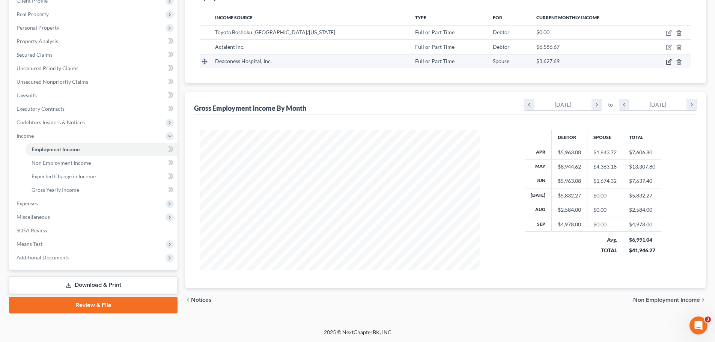
click at [667, 63] on icon "button" at bounding box center [669, 62] width 6 height 6
select select "0"
select select "15"
select select "2"
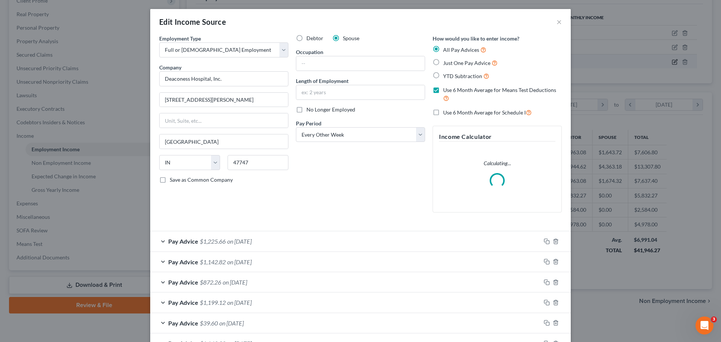
scroll to position [141, 298]
click at [546, 241] on rect "button" at bounding box center [547, 242] width 3 height 3
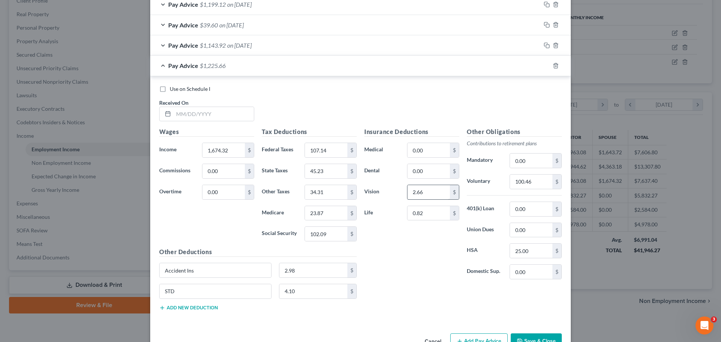
scroll to position [320, 0]
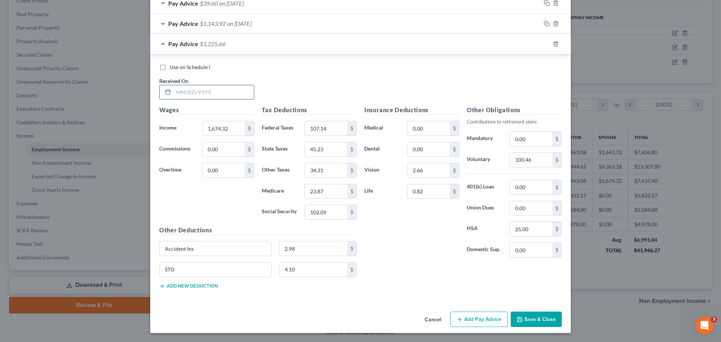
click at [178, 91] on input "text" at bounding box center [214, 92] width 80 height 14
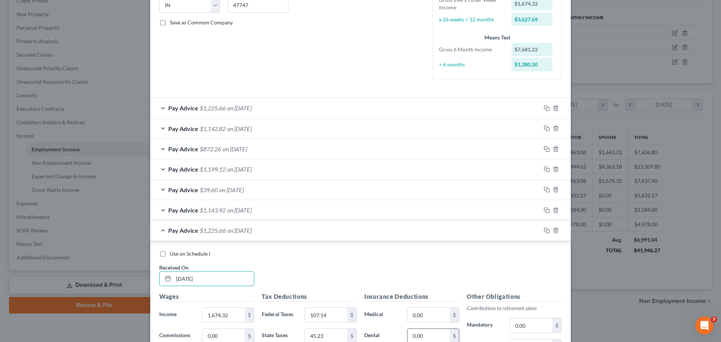
scroll to position [156, 0]
type input "[DATE]"
click at [267, 110] on div "Pay Advice $1,225.66 on [DATE]" at bounding box center [345, 109] width 391 height 20
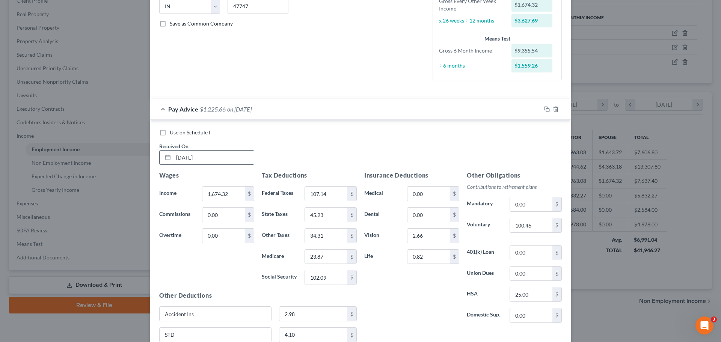
click at [186, 157] on input "[DATE]" at bounding box center [214, 158] width 80 height 14
type input "[DATE]"
click at [161, 110] on div "Pay Advice $1,225.66 on [DATE]" at bounding box center [345, 109] width 391 height 20
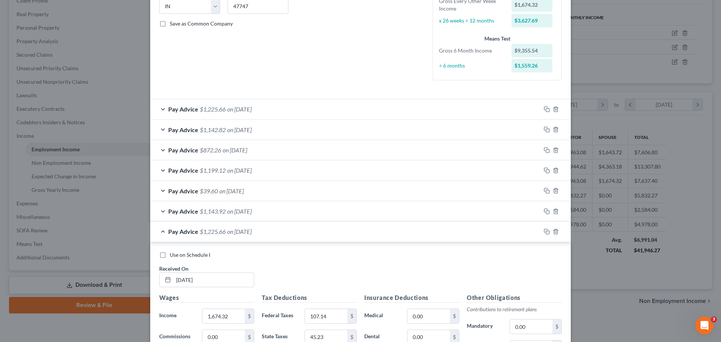
click at [159, 129] on div "Pay Advice $1,142.82 on [DATE]" at bounding box center [345, 130] width 391 height 20
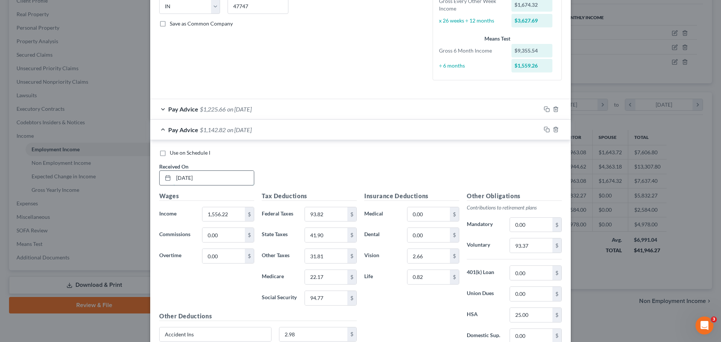
click at [187, 176] on input "[DATE]" at bounding box center [214, 178] width 80 height 14
type input "[DATE]"
click at [159, 130] on div "Pay Advice $1,142.82 on [DATE]" at bounding box center [345, 130] width 391 height 20
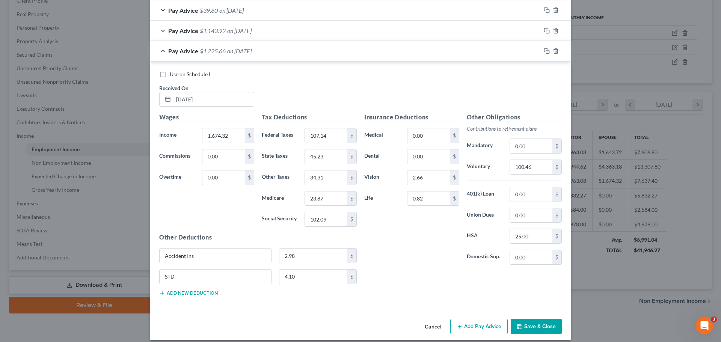
scroll to position [344, 0]
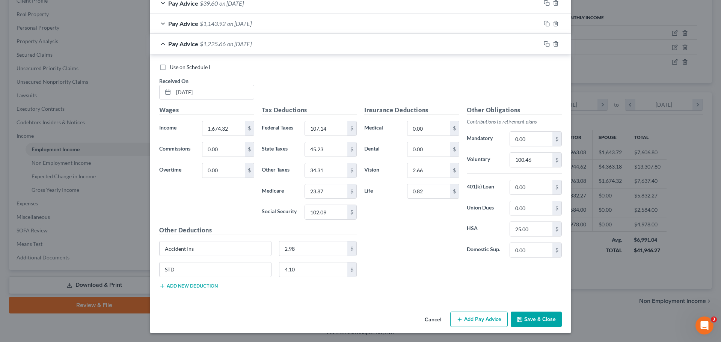
click at [160, 44] on div "Pay Advice $1,225.66 on [DATE]" at bounding box center [345, 44] width 391 height 20
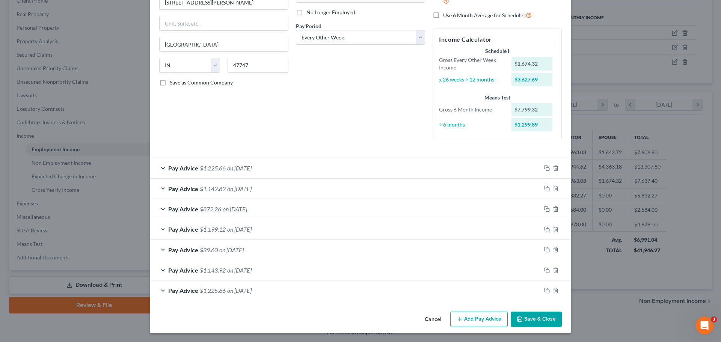
scroll to position [97, 0]
click at [554, 292] on icon "button" at bounding box center [556, 291] width 6 height 6
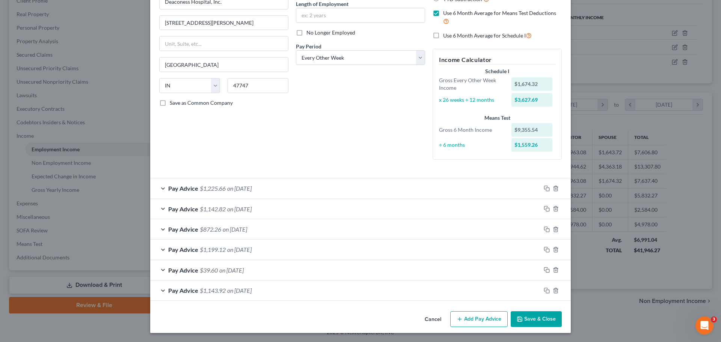
click at [358, 295] on div "Pay Advice $1,143.92 on [DATE]" at bounding box center [345, 291] width 391 height 20
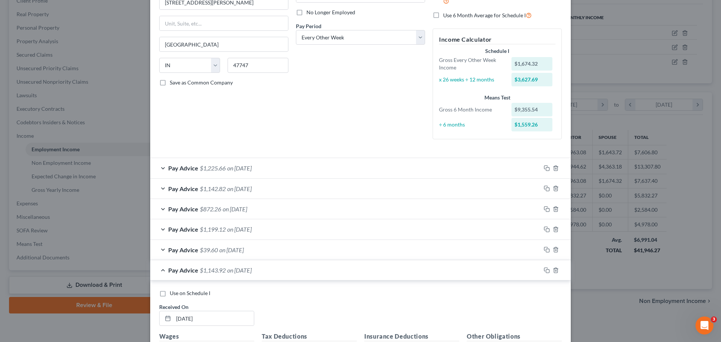
click at [160, 273] on div "Pay Advice $1,143.92 on [DATE]" at bounding box center [345, 270] width 391 height 20
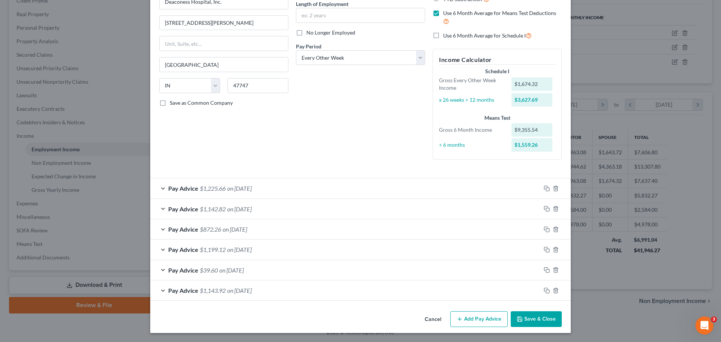
scroll to position [77, 0]
click at [545, 230] on icon "button" at bounding box center [547, 229] width 6 height 6
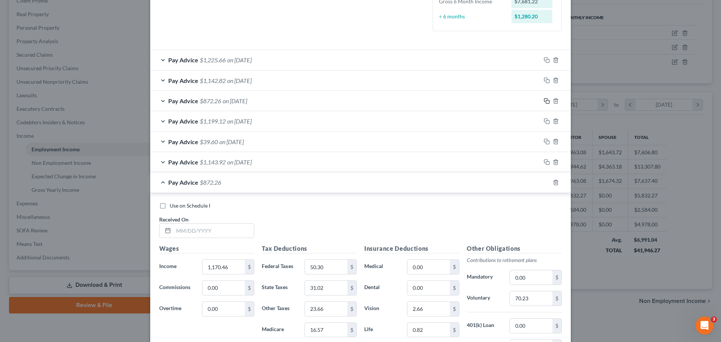
scroll to position [344, 0]
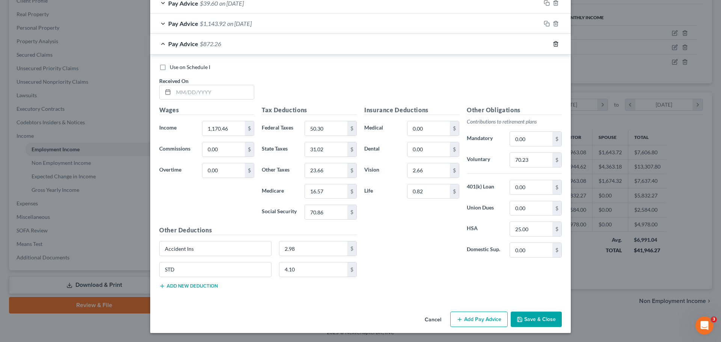
click at [555, 43] on icon "button" at bounding box center [556, 44] width 6 height 6
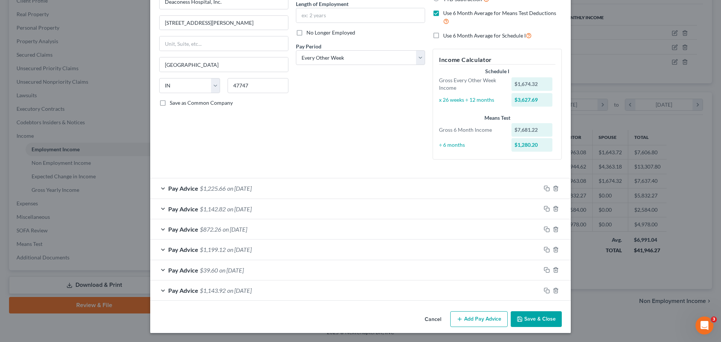
scroll to position [77, 0]
click at [260, 227] on div "Pay Advice $872.26 on [DATE]" at bounding box center [345, 229] width 391 height 20
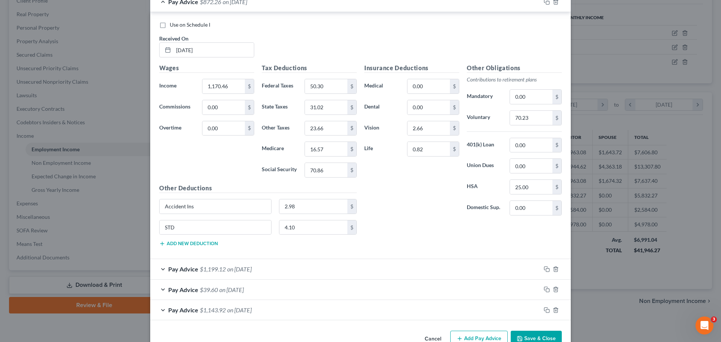
scroll to position [324, 0]
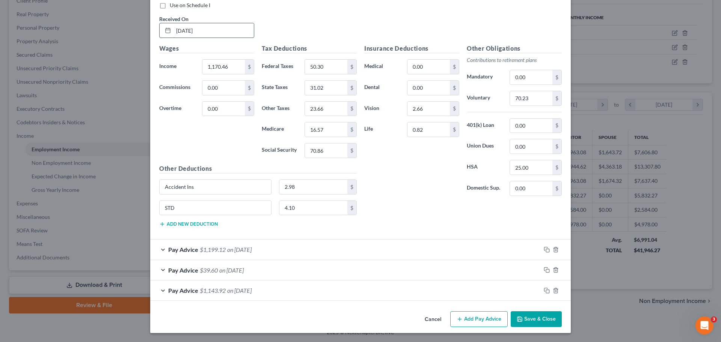
click at [187, 32] on input "[DATE]" at bounding box center [214, 30] width 80 height 14
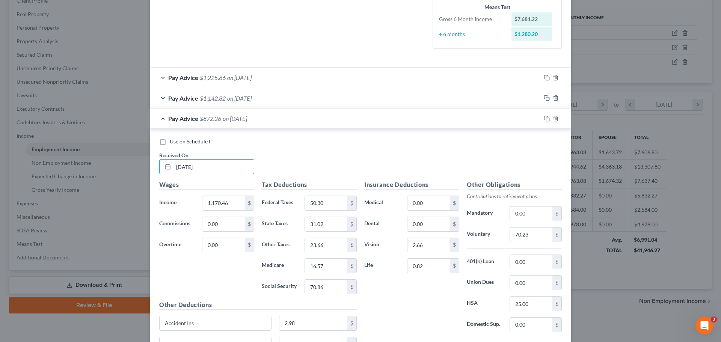
scroll to position [61, 0]
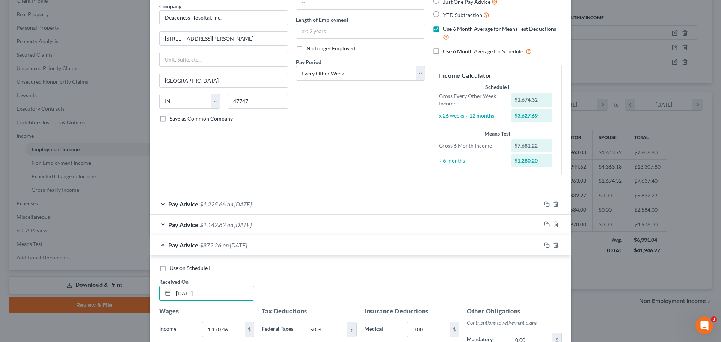
type input "[DATE]"
click at [163, 244] on div "Pay Advice $872.26 on [DATE]" at bounding box center [345, 245] width 391 height 20
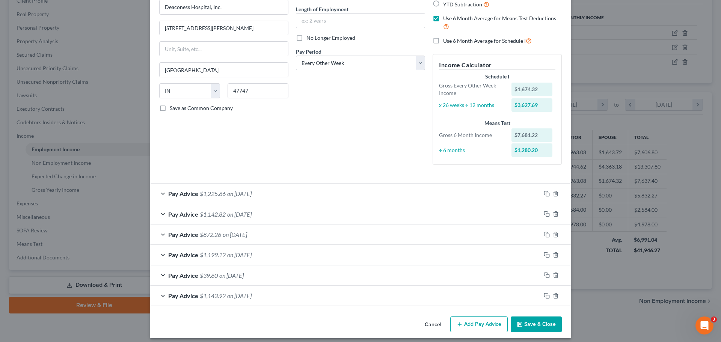
scroll to position [77, 0]
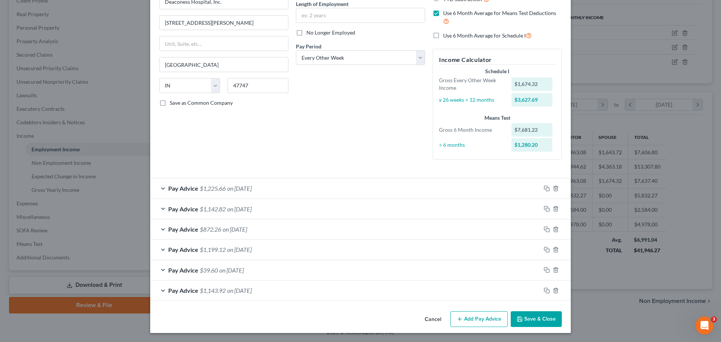
click at [287, 295] on div "Pay Advice $1,143.92 on [DATE]" at bounding box center [345, 291] width 391 height 20
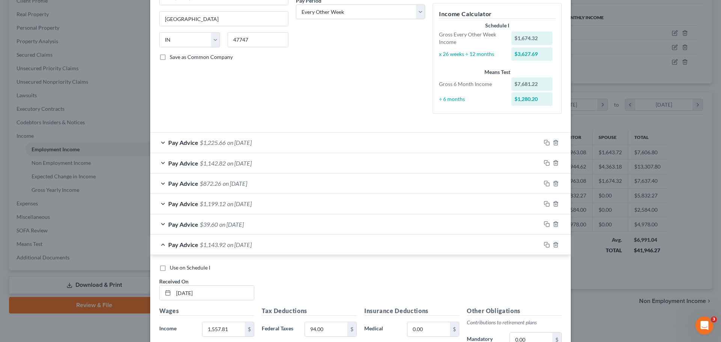
scroll to position [324, 0]
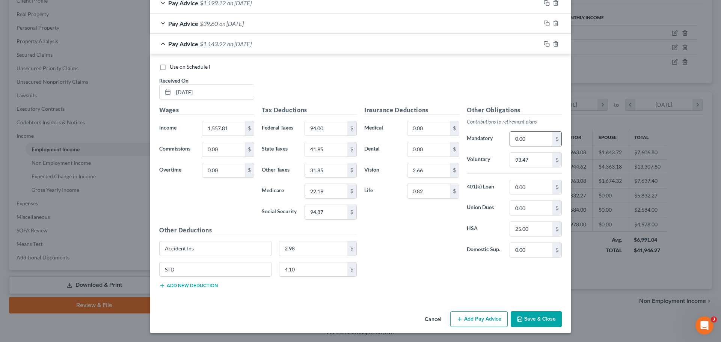
click at [525, 141] on input "0.00" at bounding box center [531, 139] width 42 height 14
type input "115.52"
click at [162, 45] on div "Pay Advice $1,143.92 on [DATE]" at bounding box center [345, 44] width 391 height 20
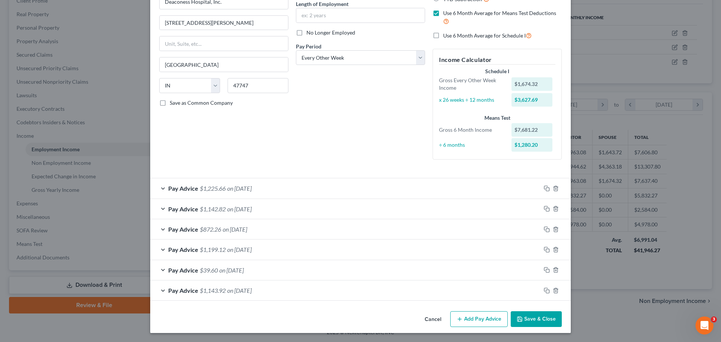
scroll to position [77, 0]
click at [161, 269] on div "Pay Advice $39.60 on [DATE]" at bounding box center [345, 270] width 391 height 20
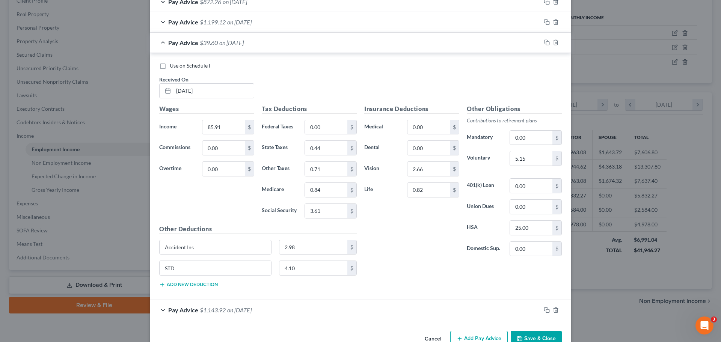
scroll to position [324, 0]
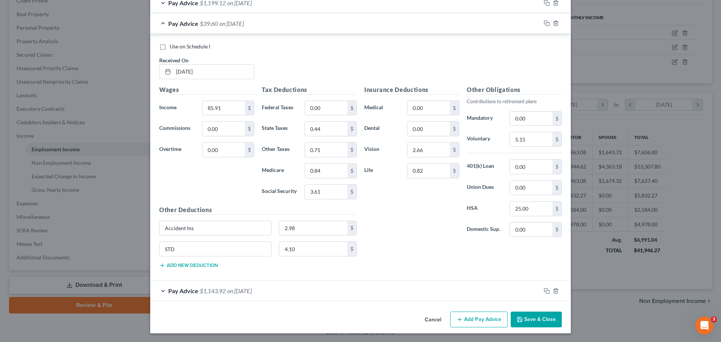
click at [161, 22] on div "Pay Advice $39.60 on [DATE]" at bounding box center [345, 24] width 391 height 20
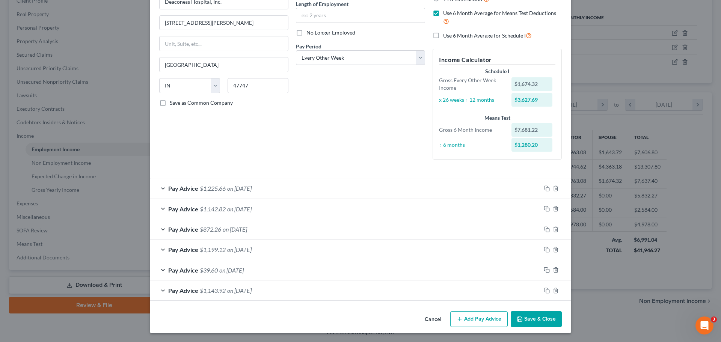
scroll to position [77, 0]
click at [162, 249] on div "Pay Advice $1,199.12 on [DATE]" at bounding box center [345, 250] width 391 height 20
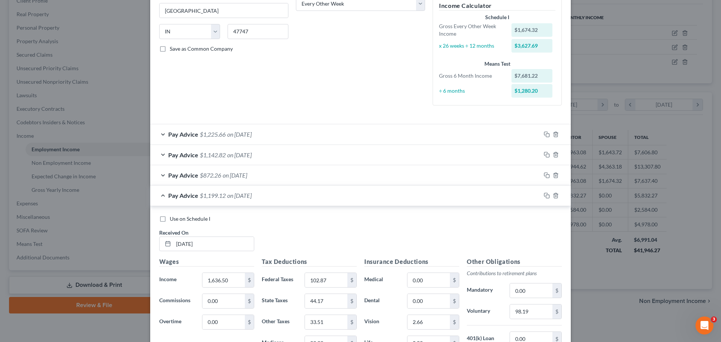
scroll to position [227, 0]
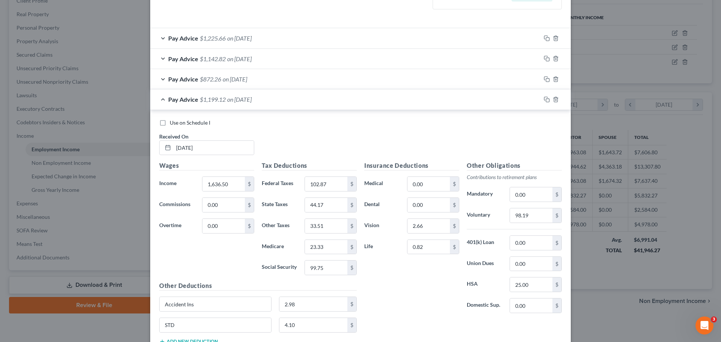
click at [162, 98] on div "Pay Advice $1,199.12 on [DATE]" at bounding box center [345, 99] width 391 height 20
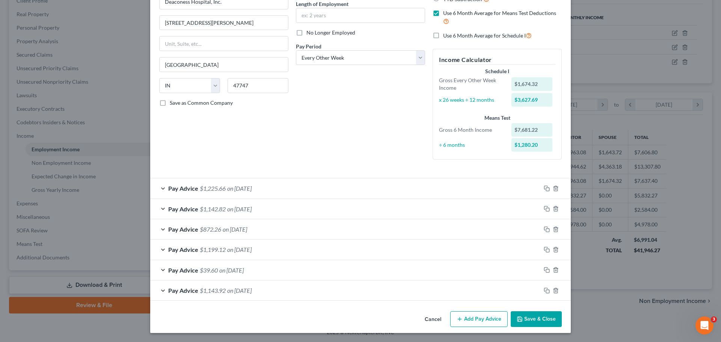
scroll to position [77, 0]
click at [162, 229] on div "Pay Advice $872.26 on [DATE]" at bounding box center [345, 229] width 391 height 20
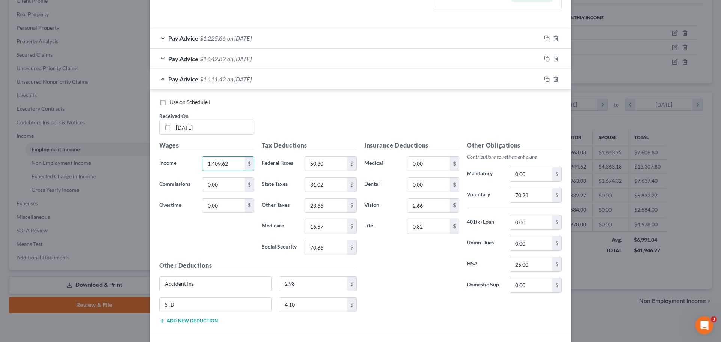
type input "1,409.62"
click at [223, 164] on input "50.30" at bounding box center [223, 164] width 42 height 14
type input "50.3"
click at [334, 185] on input "31.02" at bounding box center [326, 185] width 42 height 14
click at [332, 207] on input "23.66" at bounding box center [326, 206] width 42 height 14
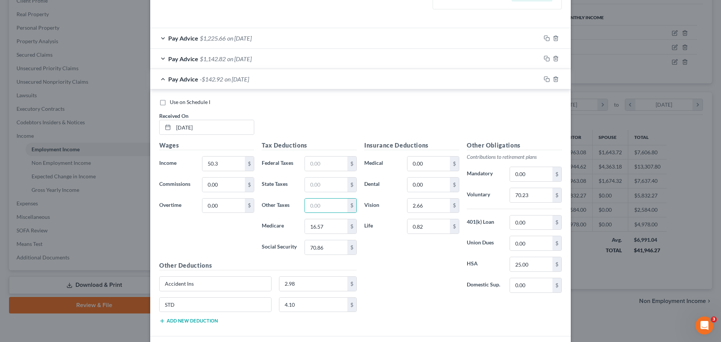
click at [332, 236] on div "Tax Deductions Federal Taxes $ State Taxes $ Other Taxes $ Medicare 16.57 $ Soc…" at bounding box center [309, 201] width 103 height 120
click at [331, 229] on input "16.57" at bounding box center [326, 226] width 42 height 14
click at [329, 247] on input "70.86" at bounding box center [326, 247] width 42 height 14
click at [223, 164] on input "50.3" at bounding box center [223, 164] width 42 height 14
type input "1,409.62"
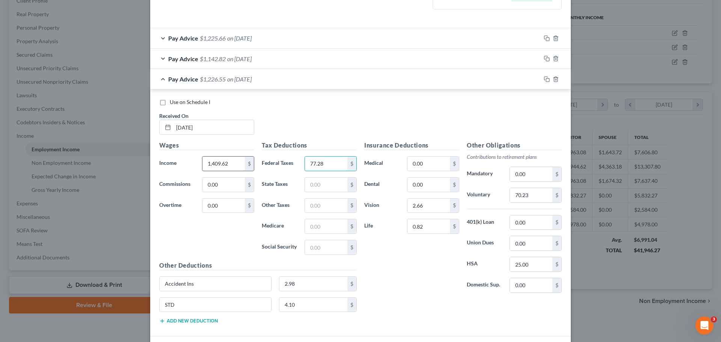
type input "77.28"
type input "37.77"
type input "20.04"
type input "85.68"
click at [319, 208] on input "text" at bounding box center [326, 206] width 42 height 14
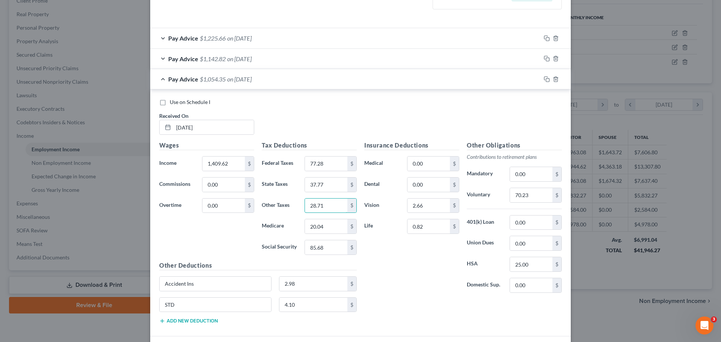
type input "28.71"
click at [537, 198] on input "70.23" at bounding box center [531, 195] width 42 height 14
type input "84.58"
click at [162, 79] on div "Pay Advice $1,040.00 on [DATE]" at bounding box center [345, 79] width 391 height 20
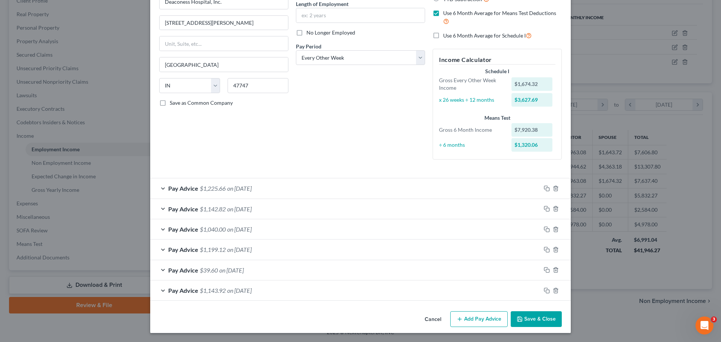
scroll to position [77, 0]
click at [546, 230] on rect "button" at bounding box center [547, 230] width 3 height 3
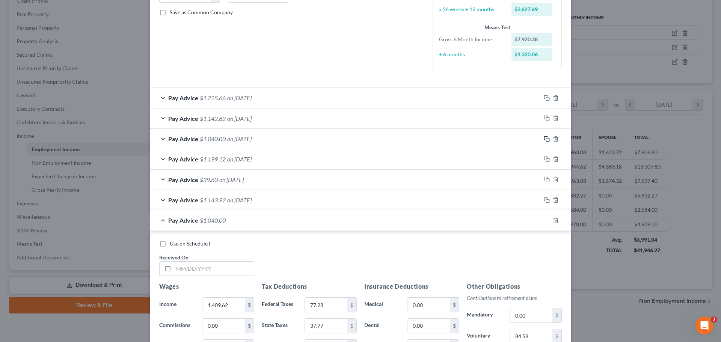
scroll to position [340, 0]
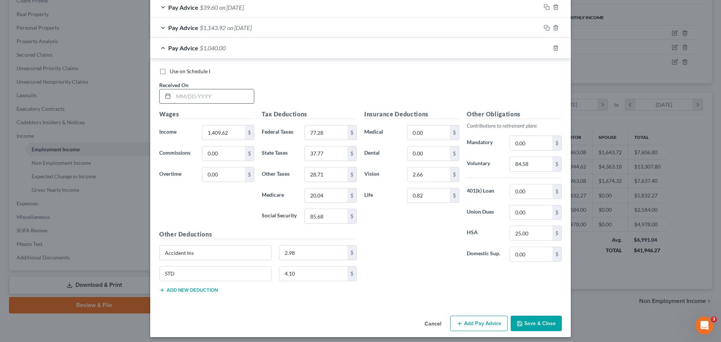
click at [179, 98] on input "text" at bounding box center [214, 96] width 80 height 14
type input "[DATE]"
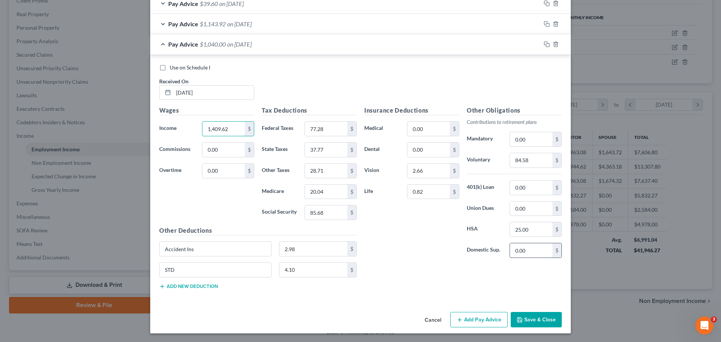
scroll to position [344, 0]
type input "1,170.46"
type input "50.30"
type input "31.02"
type input "16.57"
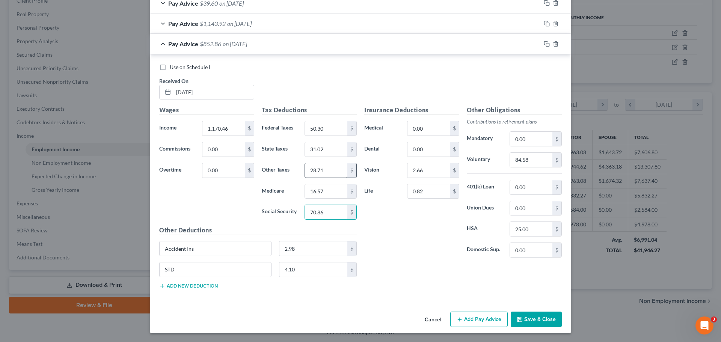
type input "70.86"
click at [332, 173] on input "28.71" at bounding box center [326, 170] width 42 height 14
click at [321, 170] on input "text" at bounding box center [326, 170] width 42 height 14
type input "23.66"
click at [536, 156] on input "84.58" at bounding box center [531, 160] width 42 height 14
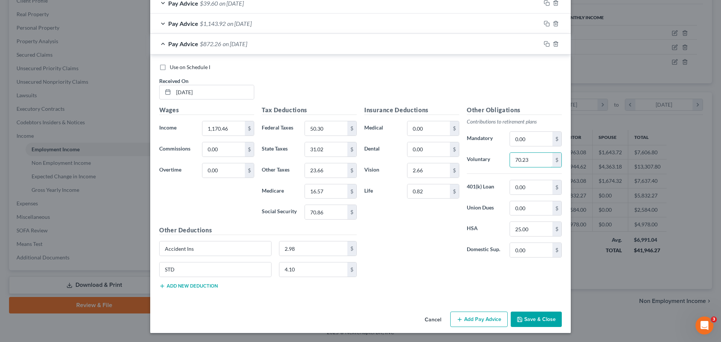
type input "70.23"
click at [162, 44] on div "Pay Advice $872.26 on [DATE]" at bounding box center [345, 44] width 391 height 20
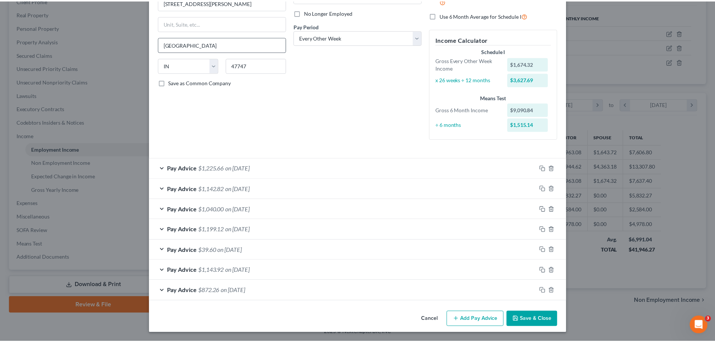
scroll to position [97, 0]
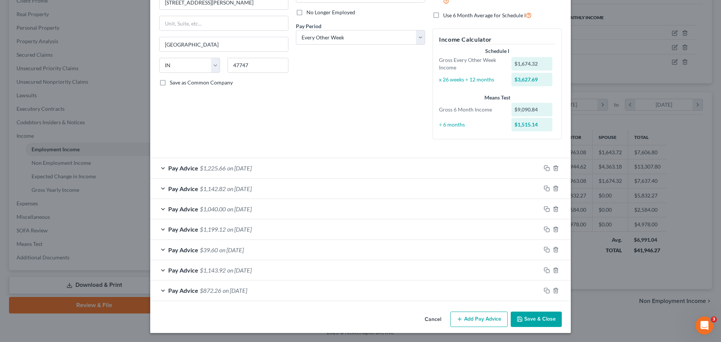
click at [546, 322] on button "Save & Close" at bounding box center [536, 320] width 51 height 16
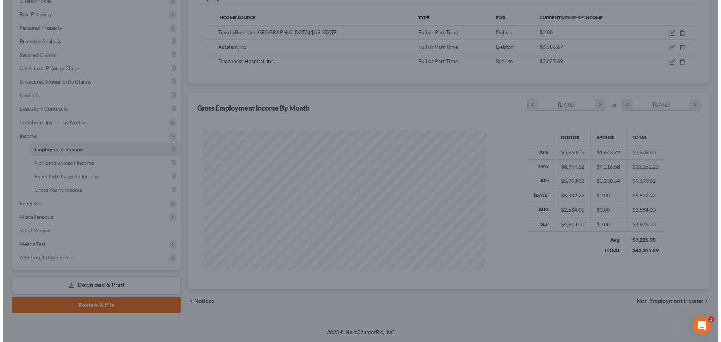
scroll to position [375415, 375260]
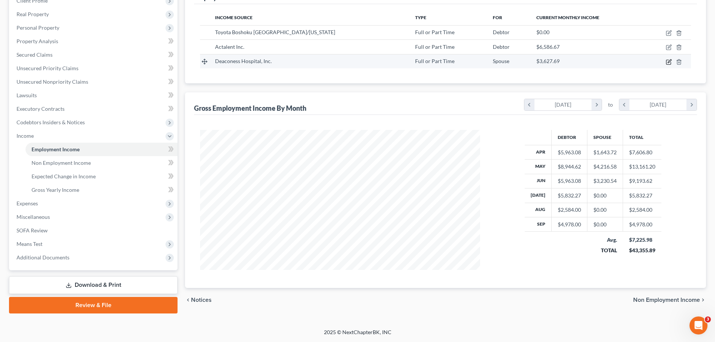
click at [668, 63] on icon "button" at bounding box center [669, 62] width 6 height 6
select select "0"
select select "15"
select select "2"
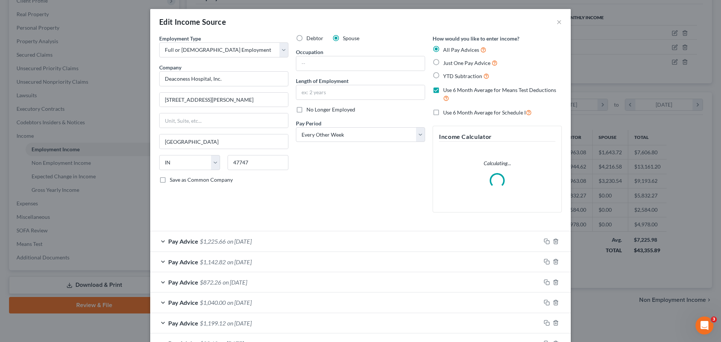
scroll to position [141, 298]
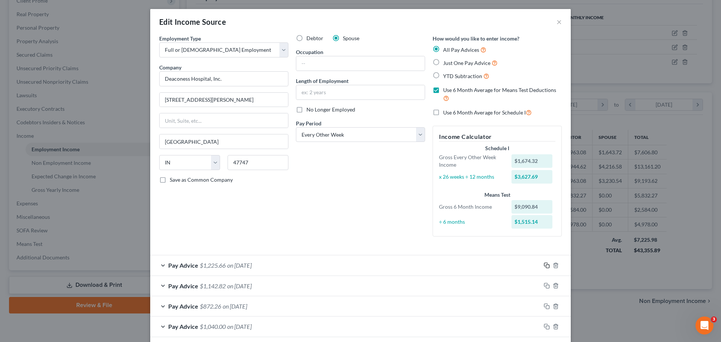
click at [546, 267] on rect "button" at bounding box center [547, 266] width 3 height 3
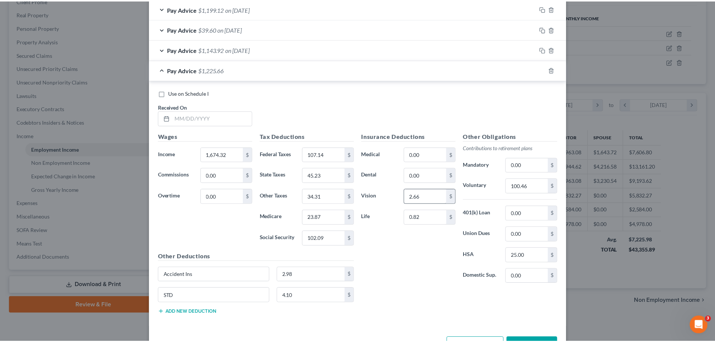
scroll to position [365, 0]
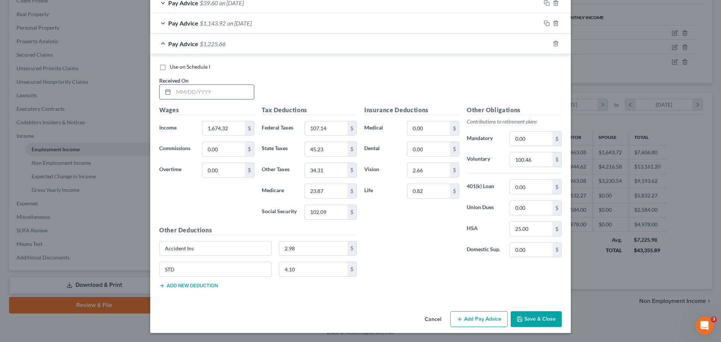
click at [174, 92] on input "text" at bounding box center [214, 92] width 80 height 14
type input "[DATE]"
type input "1,200.25"
type input "53.66"
type input "31.86"
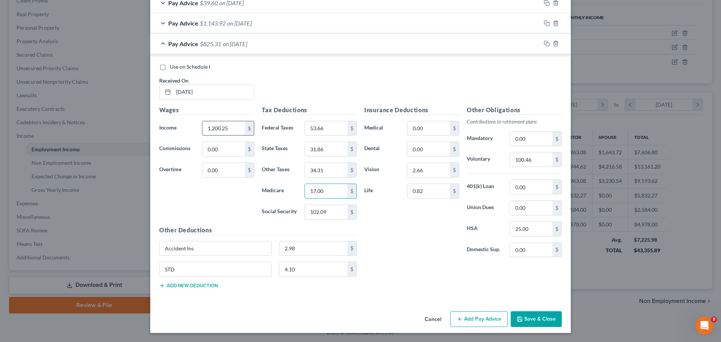
type input "17.00"
type input "72.70"
click at [328, 171] on input "34.31" at bounding box center [326, 170] width 42 height 14
type input "24.29"
click at [533, 163] on input "100.46" at bounding box center [531, 159] width 42 height 14
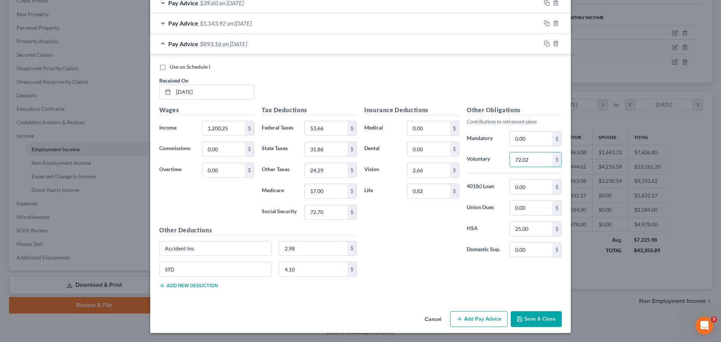
type input "72.02"
click at [539, 320] on button "Save & Close" at bounding box center [536, 319] width 51 height 16
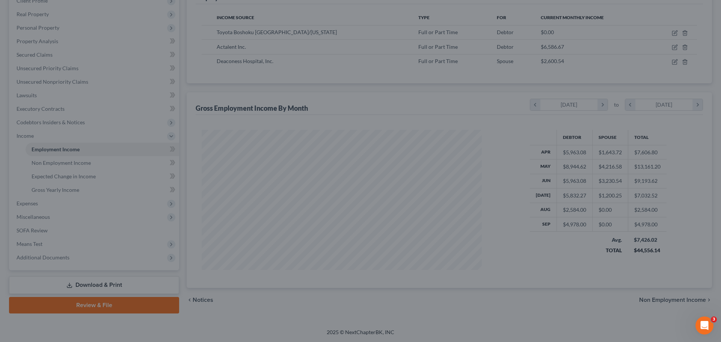
scroll to position [375415, 375260]
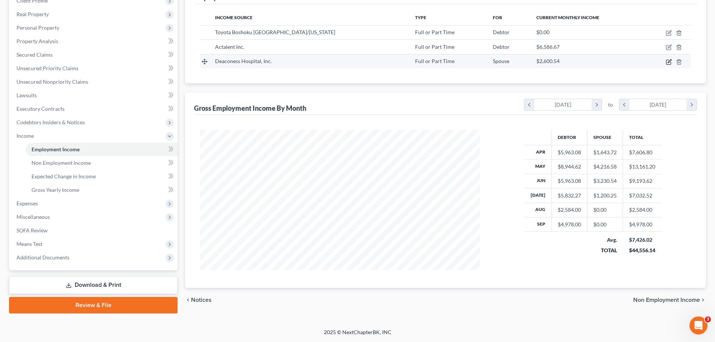
click at [667, 63] on icon "button" at bounding box center [669, 62] width 6 height 6
select select "0"
select select "15"
select select "2"
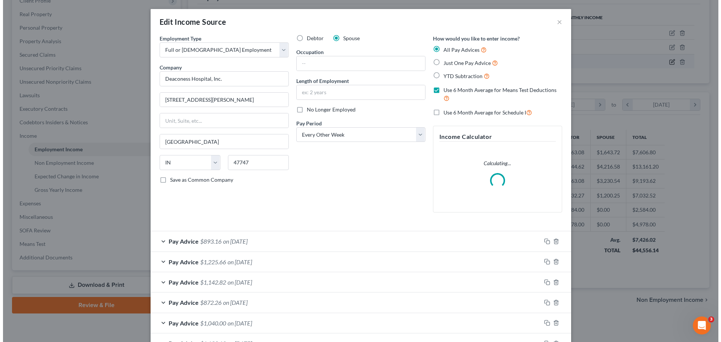
scroll to position [141, 298]
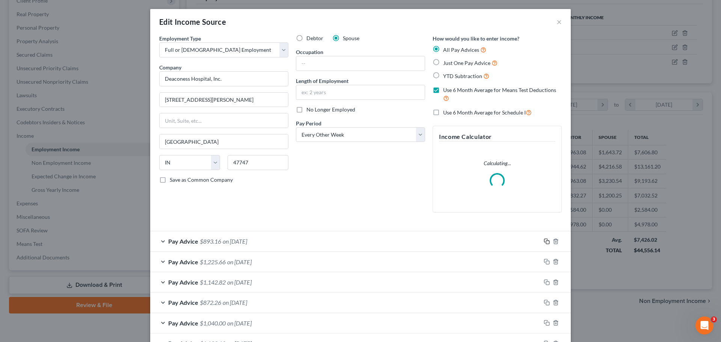
click at [545, 243] on icon "button" at bounding box center [547, 241] width 6 height 6
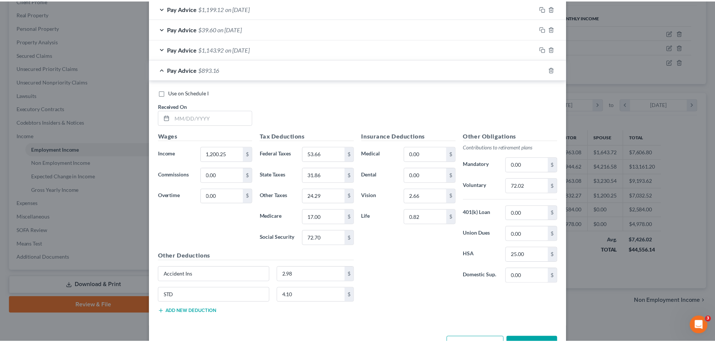
scroll to position [385, 0]
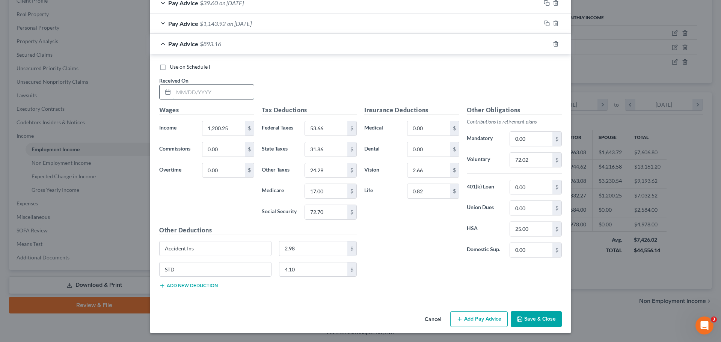
click at [175, 93] on input "text" at bounding box center [214, 92] width 80 height 14
type input "[DATE]"
type input "1,703.19"
type input "110.40"
type input "46.05"
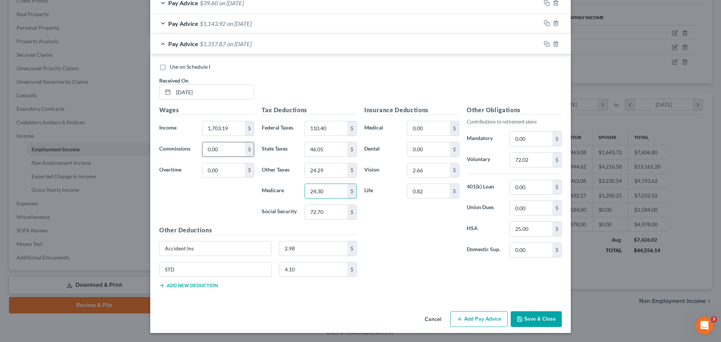
type input "24.30"
type input "103.88"
click at [335, 172] on input "24.29" at bounding box center [326, 170] width 42 height 14
type input "34.92"
click at [533, 158] on input "72.02" at bounding box center [531, 160] width 42 height 14
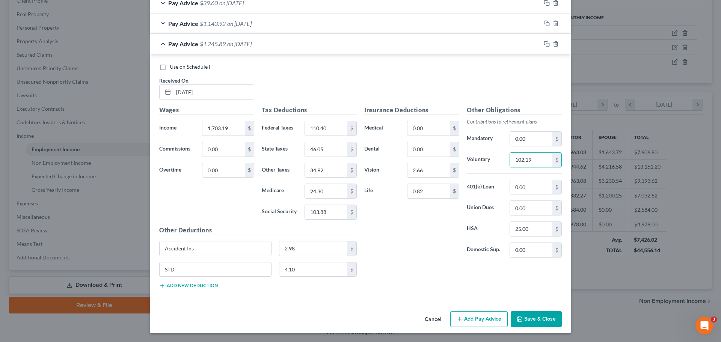
type input "102.19"
click at [540, 313] on button "Save & Close" at bounding box center [536, 319] width 51 height 16
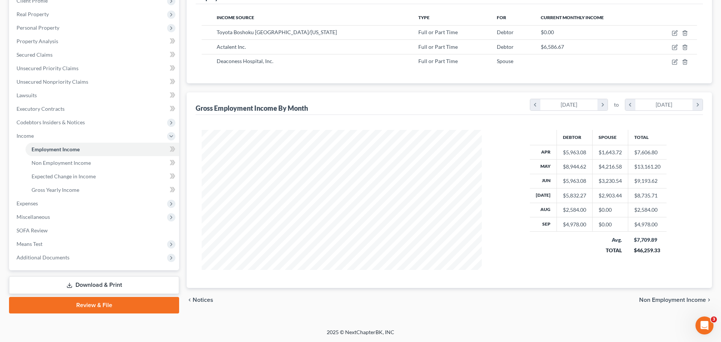
scroll to position [375415, 375260]
click at [670, 62] on icon "button" at bounding box center [669, 62] width 6 height 6
select select "0"
select select "15"
select select "2"
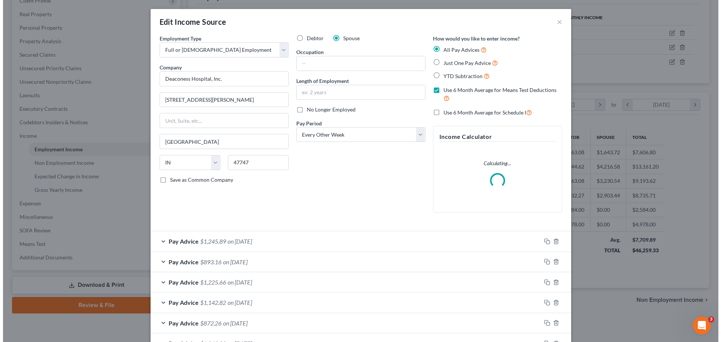
scroll to position [141, 298]
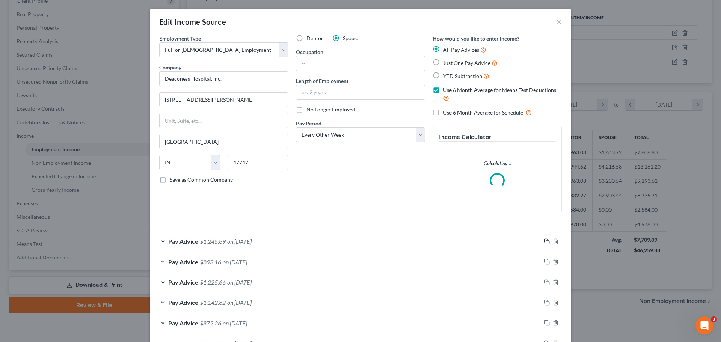
click at [544, 241] on icon "button" at bounding box center [547, 241] width 6 height 6
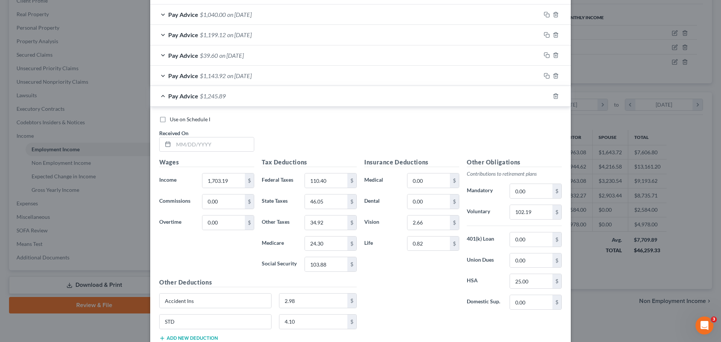
scroll to position [405, 0]
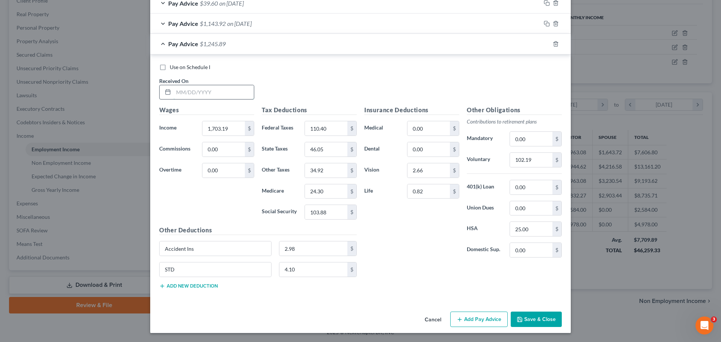
click at [177, 91] on input "text" at bounding box center [214, 92] width 80 height 14
click at [178, 94] on input "text" at bounding box center [214, 92] width 80 height 14
type input "[DATE]"
type input "1,539.87"
click at [540, 160] on input "102.19" at bounding box center [531, 160] width 42 height 14
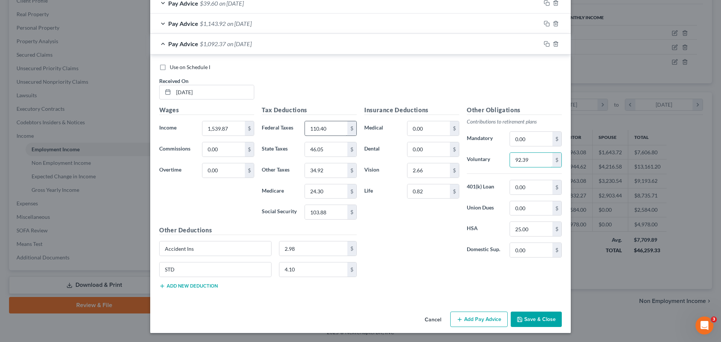
type input "92.39"
click at [323, 130] on input "110.40" at bounding box center [326, 128] width 42 height 14
type input "91.97"
type input "41.44"
type input "21.93"
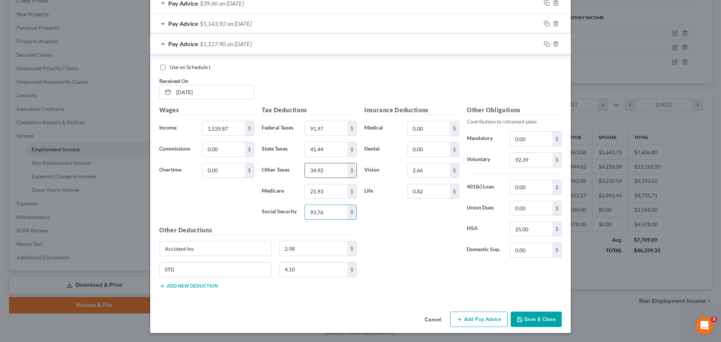
type input "93.76"
click at [325, 172] on input "34.92" at bounding box center [326, 170] width 42 height 14
click at [332, 171] on input "text" at bounding box center [326, 170] width 42 height 14
type input "31.47"
click at [544, 323] on button "Save & Close" at bounding box center [536, 320] width 51 height 16
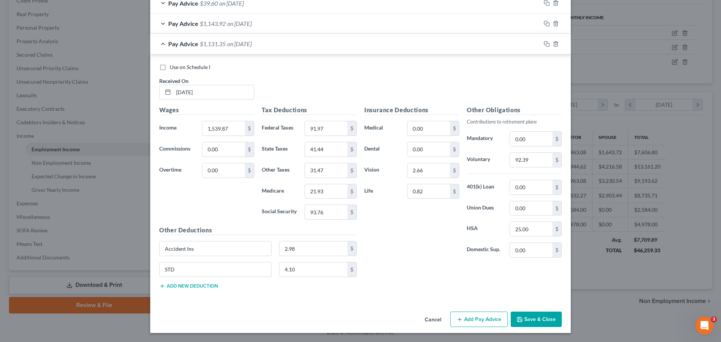
click at [525, 315] on button "Save & Close" at bounding box center [536, 320] width 51 height 16
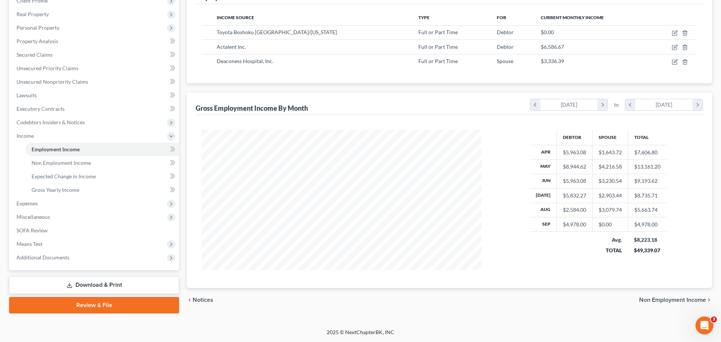
scroll to position [375415, 375260]
click at [666, 61] on td at bounding box center [667, 61] width 47 height 14
click at [670, 60] on icon "button" at bounding box center [669, 60] width 3 height 3
select select "0"
select select "15"
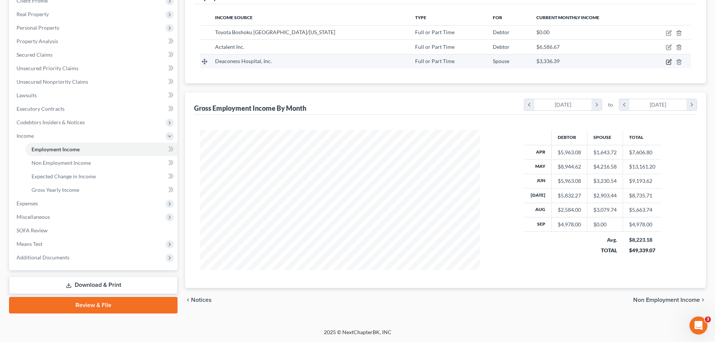
select select "2"
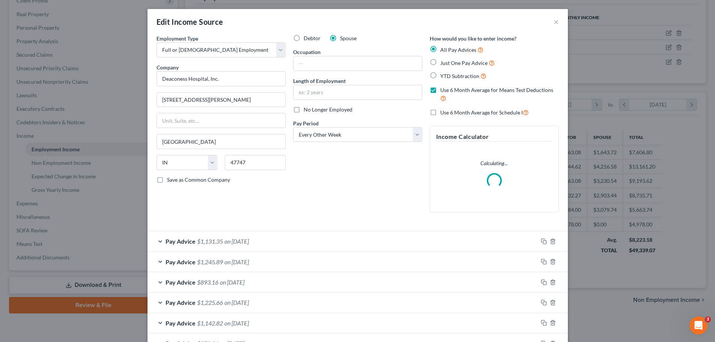
scroll to position [141, 298]
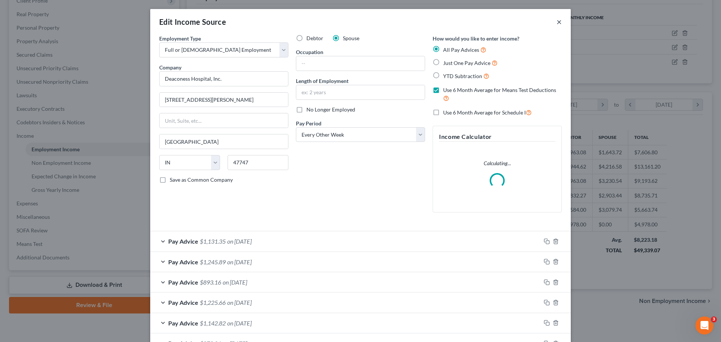
click at [557, 19] on button "×" at bounding box center [559, 21] width 5 height 9
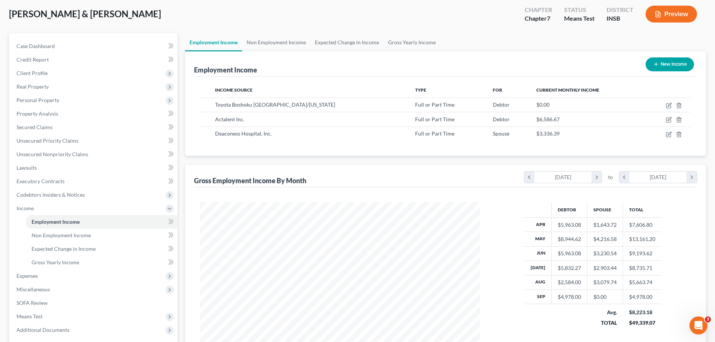
scroll to position [0, 0]
